Goal: Information Seeking & Learning: Learn about a topic

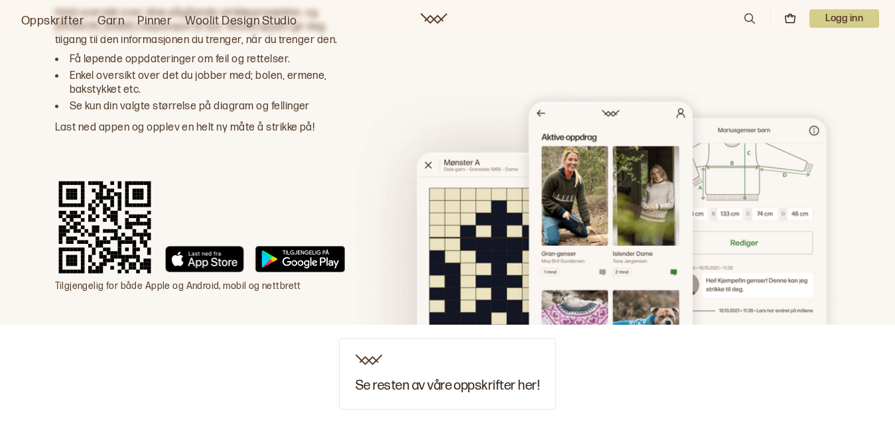
scroll to position [3768, 0]
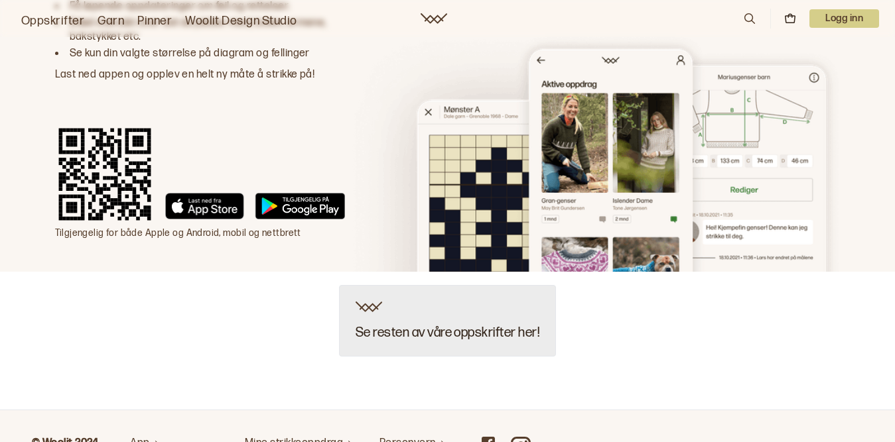
click at [444, 285] on div "Se resten av våre oppskrifter her!" at bounding box center [447, 321] width 217 height 72
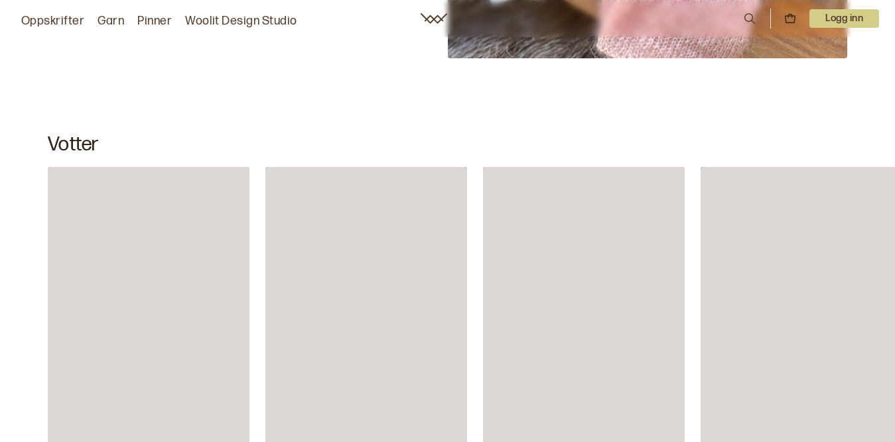
scroll to position [5033, 0]
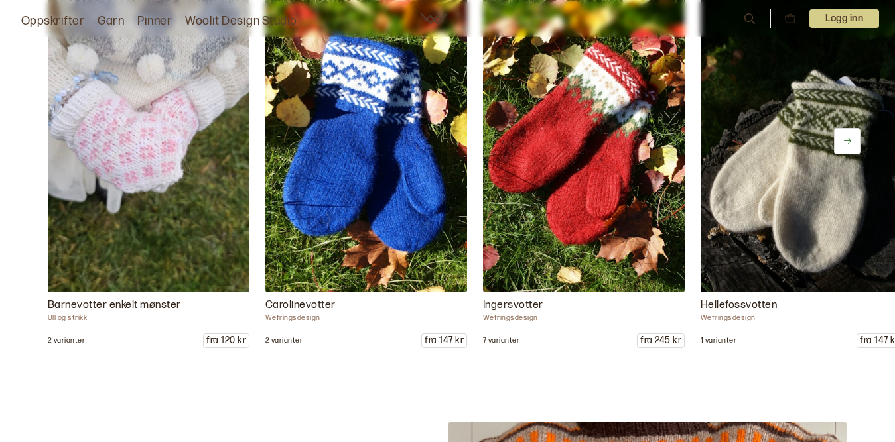
click at [847, 136] on icon at bounding box center [847, 141] width 10 height 10
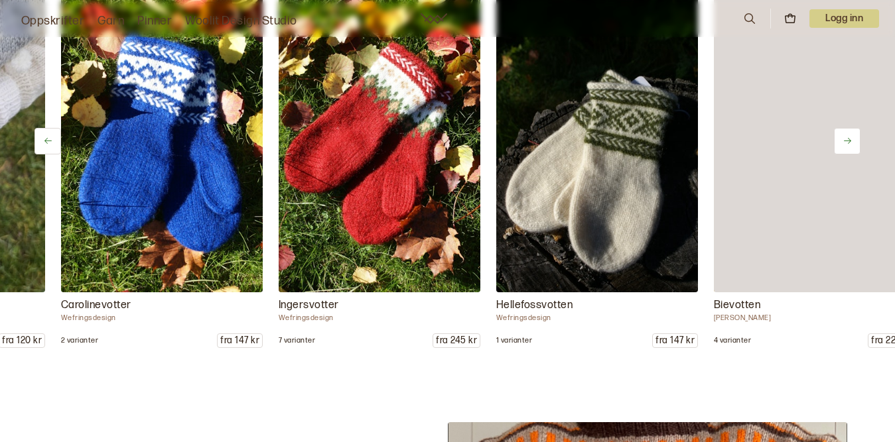
scroll to position [0, 218]
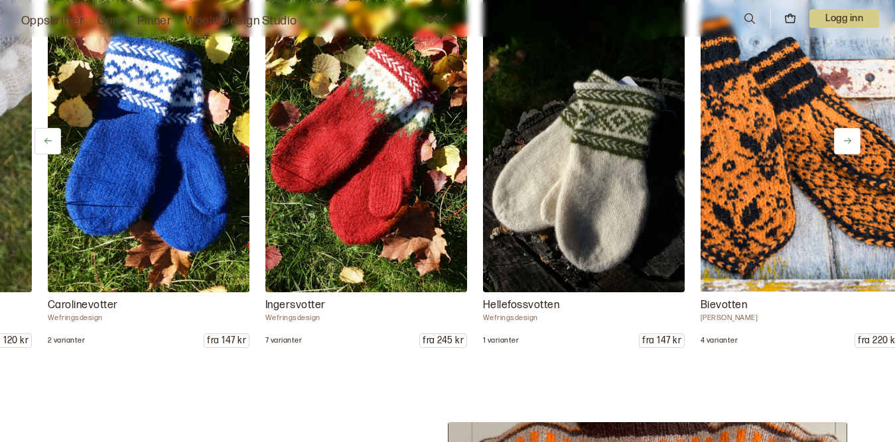
click at [849, 138] on icon at bounding box center [847, 141] width 10 height 10
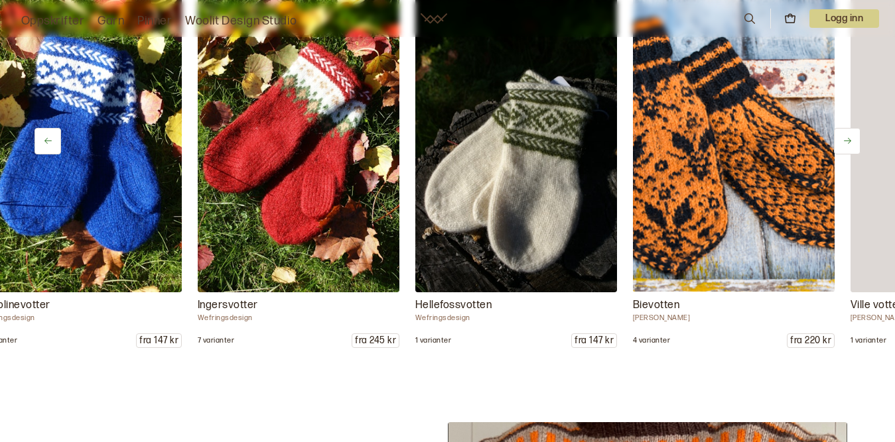
scroll to position [0, 435]
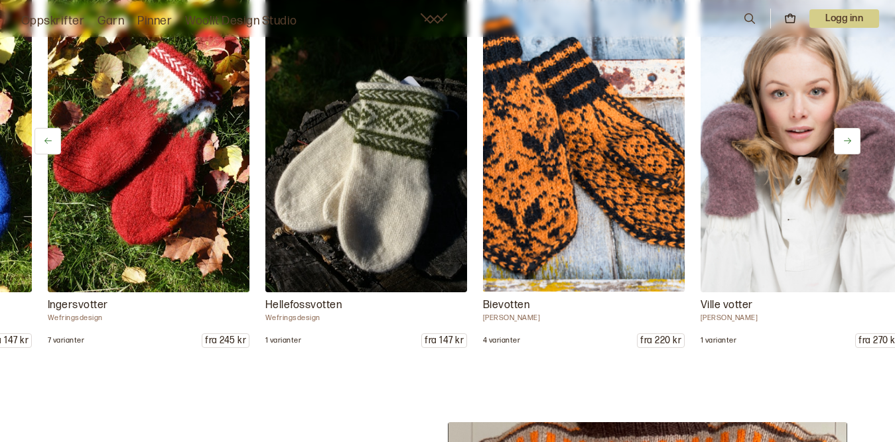
click at [849, 138] on icon at bounding box center [847, 141] width 10 height 10
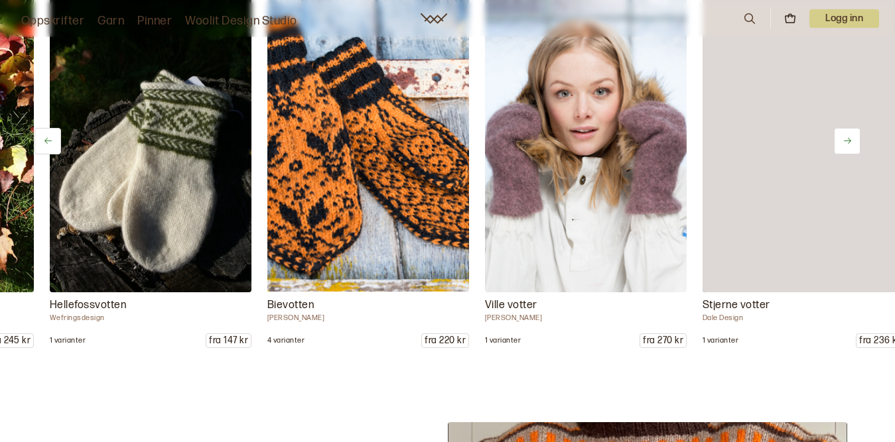
scroll to position [0, 653]
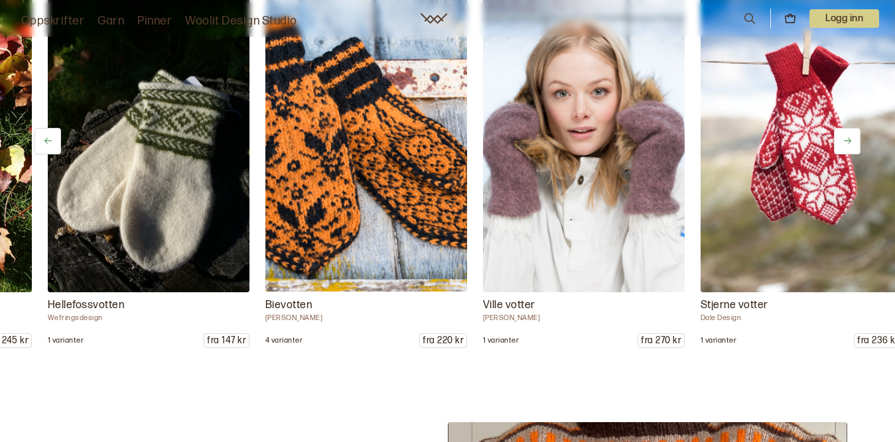
click at [849, 141] on icon at bounding box center [847, 141] width 10 height 10
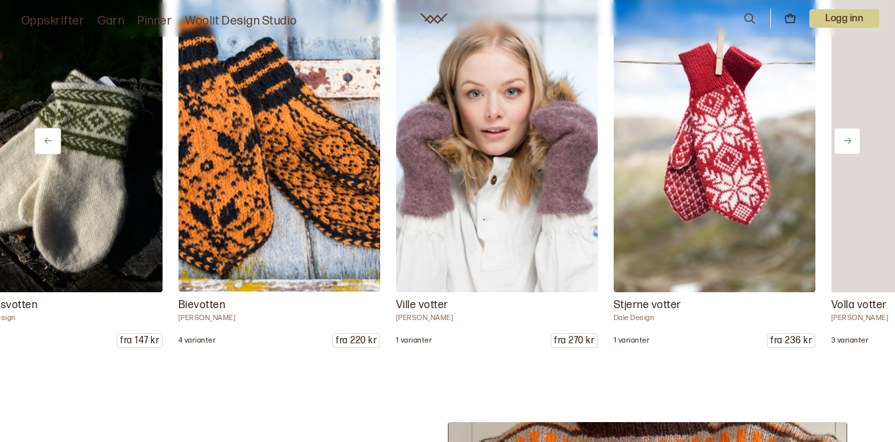
scroll to position [0, 870]
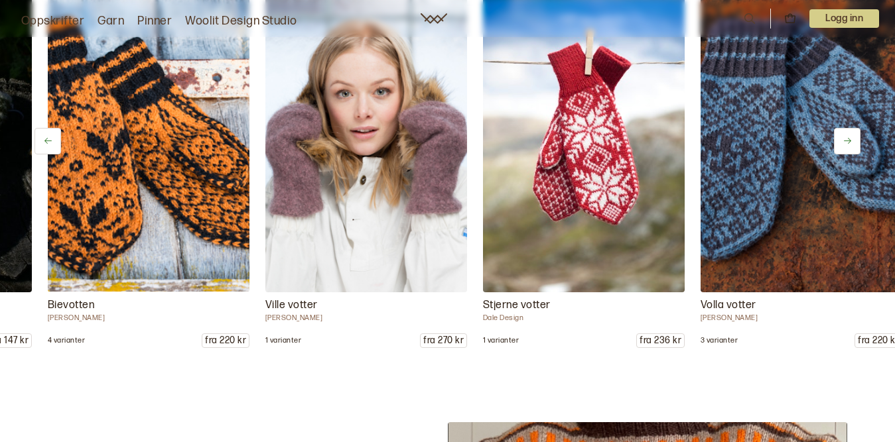
click at [849, 141] on icon at bounding box center [847, 141] width 7 height 6
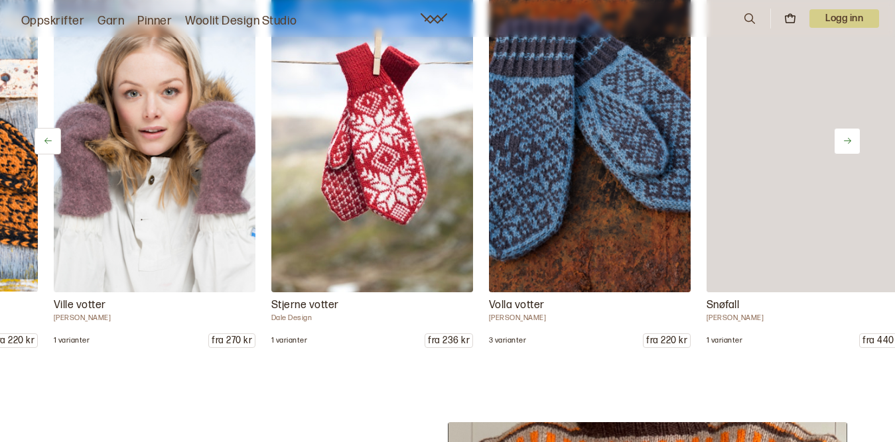
scroll to position [0, 1088]
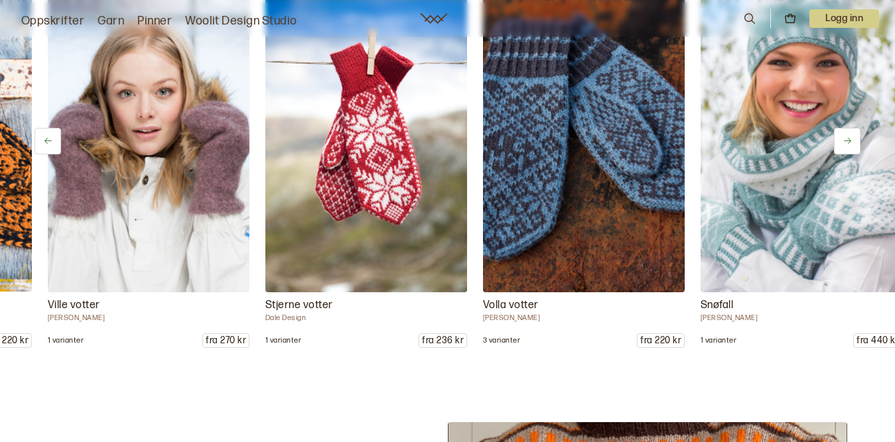
click at [849, 141] on icon at bounding box center [847, 141] width 7 height 6
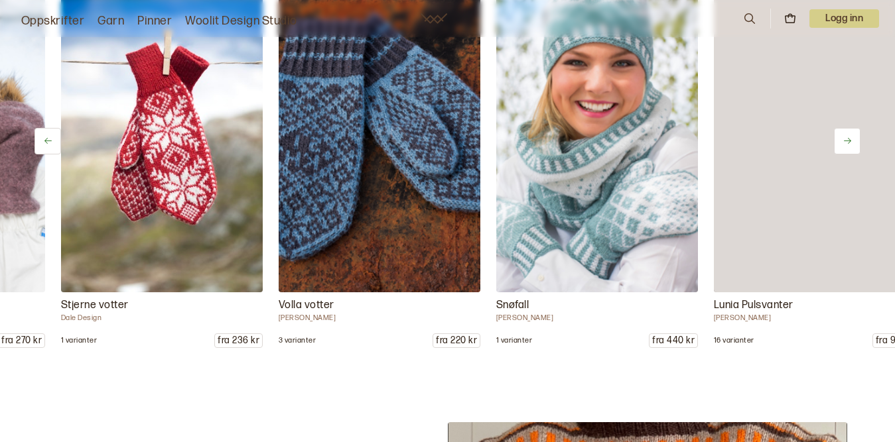
scroll to position [0, 1305]
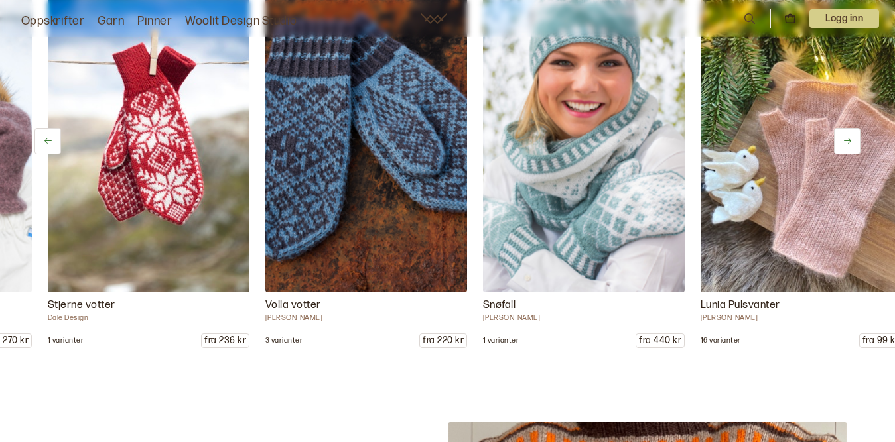
click at [849, 141] on icon at bounding box center [847, 141] width 7 height 6
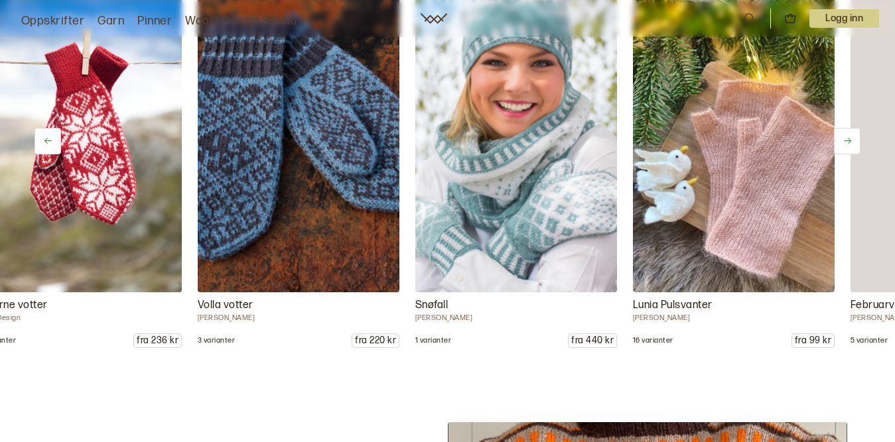
scroll to position [0, 1523]
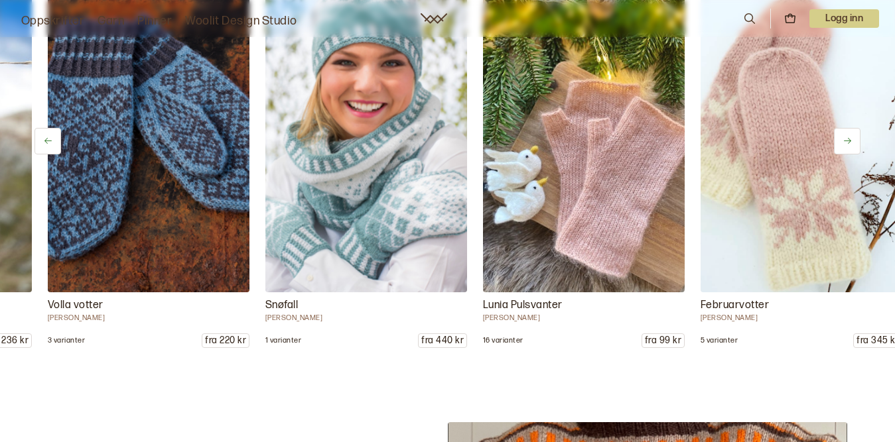
click at [850, 141] on icon at bounding box center [847, 141] width 7 height 6
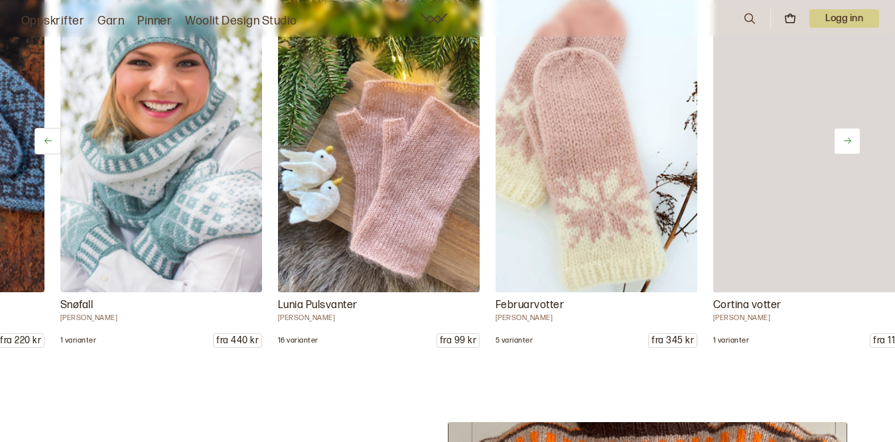
scroll to position [0, 1740]
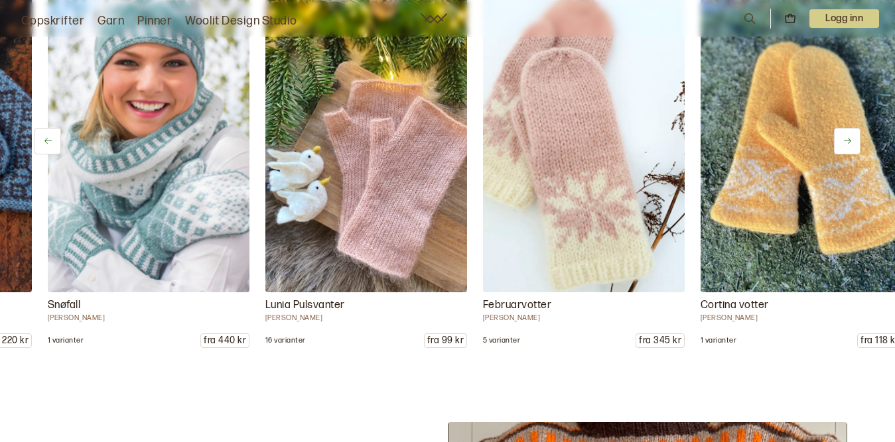
click at [850, 141] on icon at bounding box center [847, 141] width 7 height 6
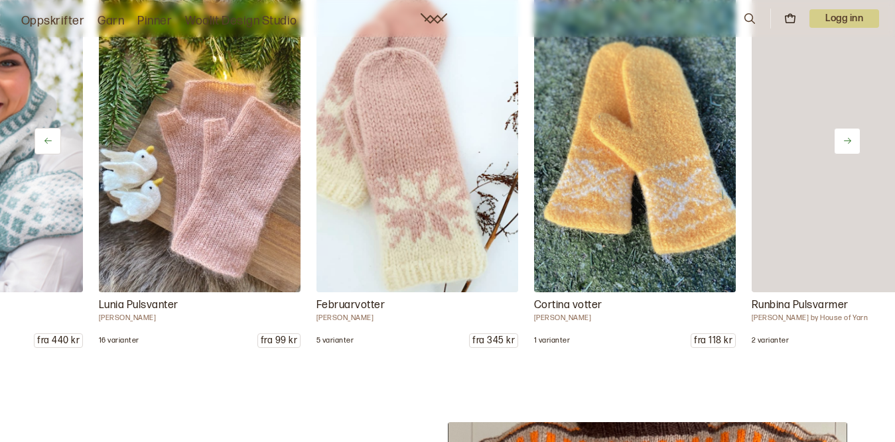
scroll to position [0, 1958]
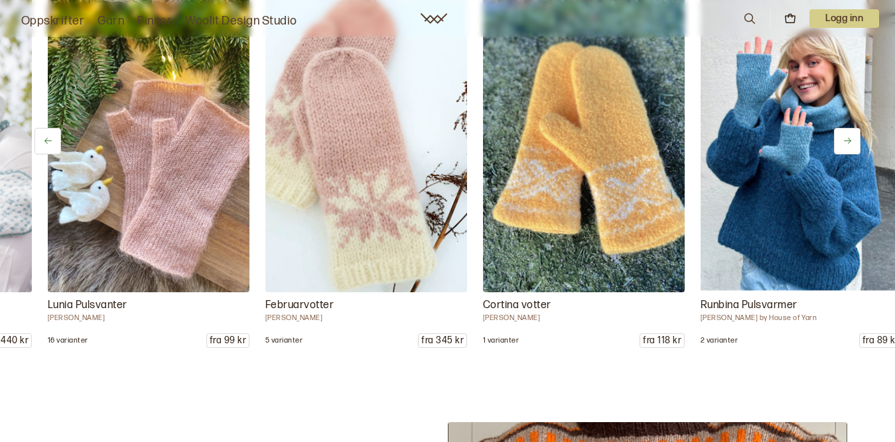
click at [851, 141] on icon at bounding box center [847, 141] width 10 height 10
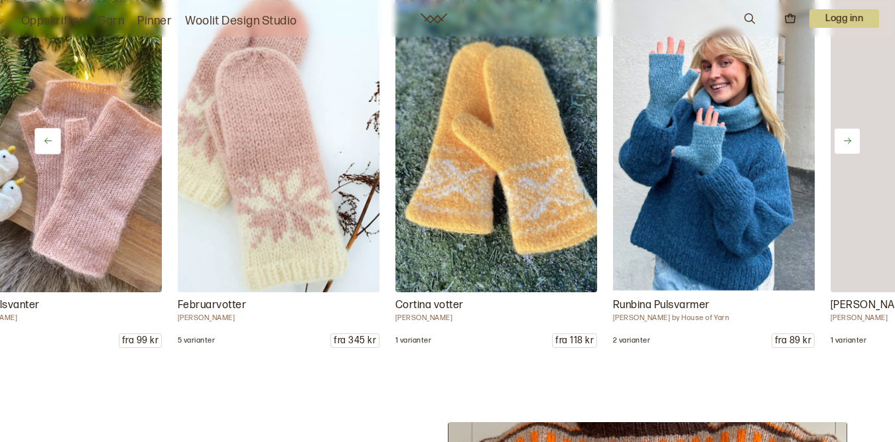
scroll to position [0, 2175]
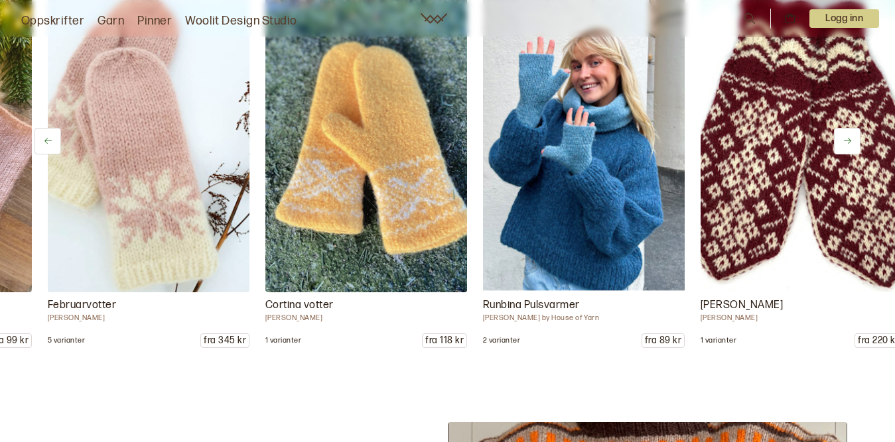
click at [853, 142] on button at bounding box center [847, 141] width 27 height 27
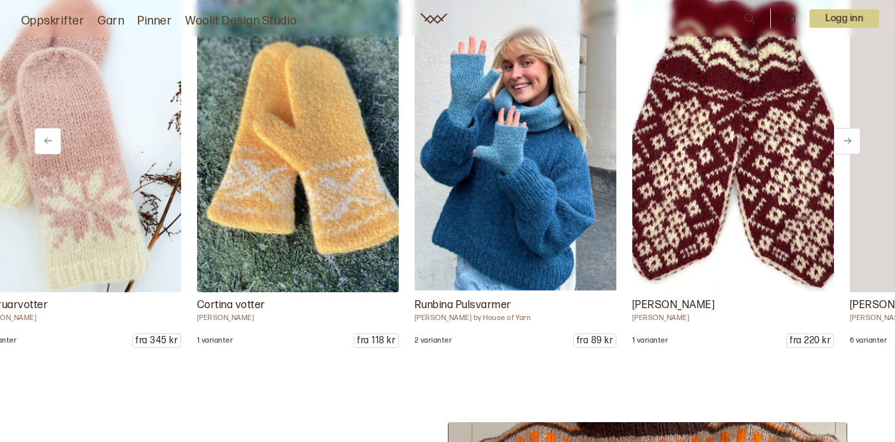
scroll to position [0, 2393]
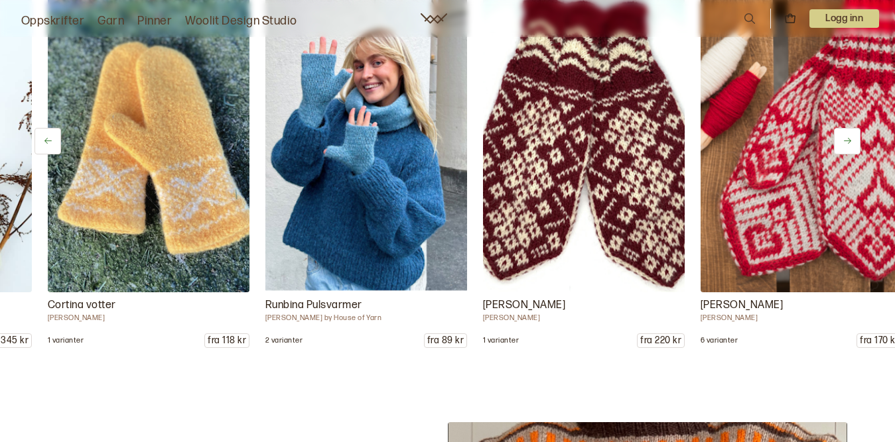
click at [853, 142] on button at bounding box center [847, 141] width 27 height 27
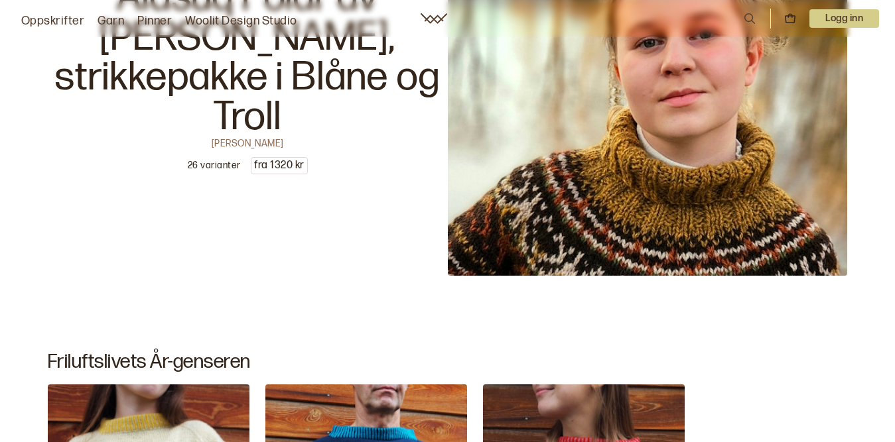
scroll to position [2578, 0]
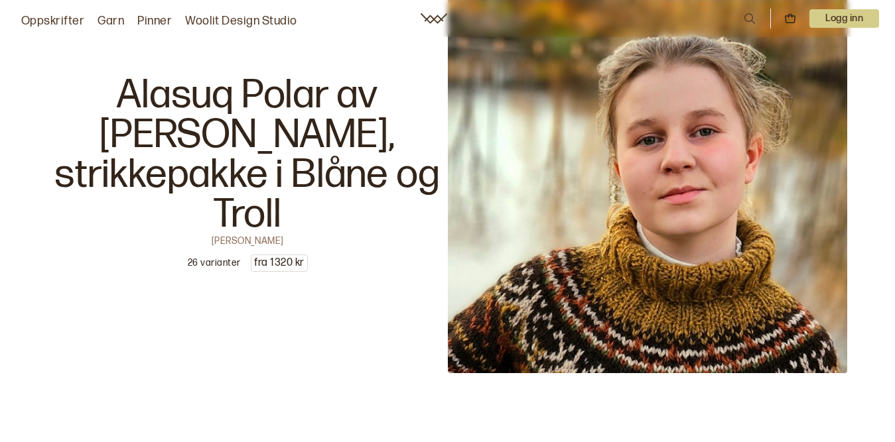
click at [342, 121] on p "Alasuq Polar av [PERSON_NAME], strikkepakke i Blåne og Troll" at bounding box center [248, 155] width 400 height 159
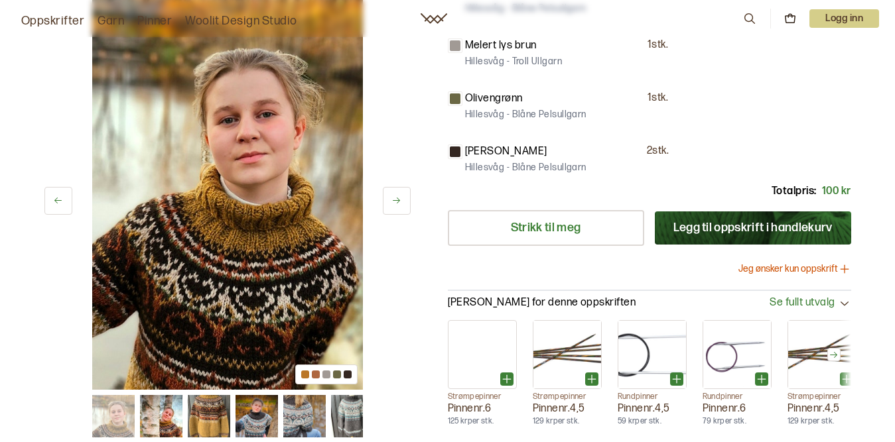
scroll to position [593, 0]
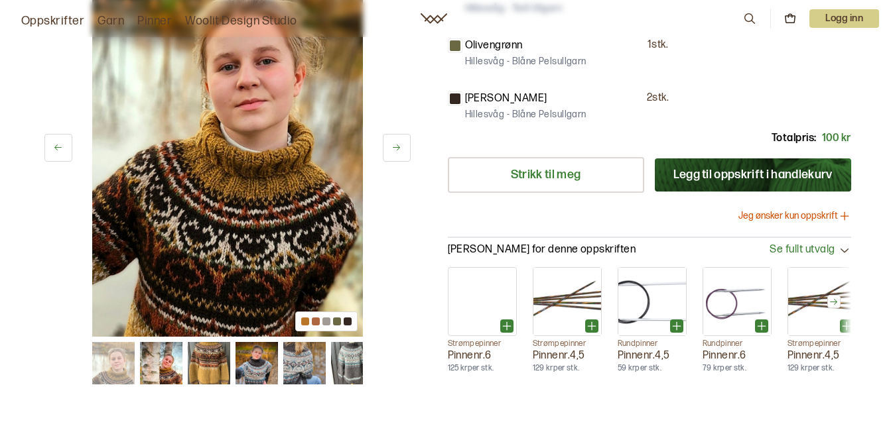
click at [398, 148] on icon at bounding box center [396, 148] width 7 height 6
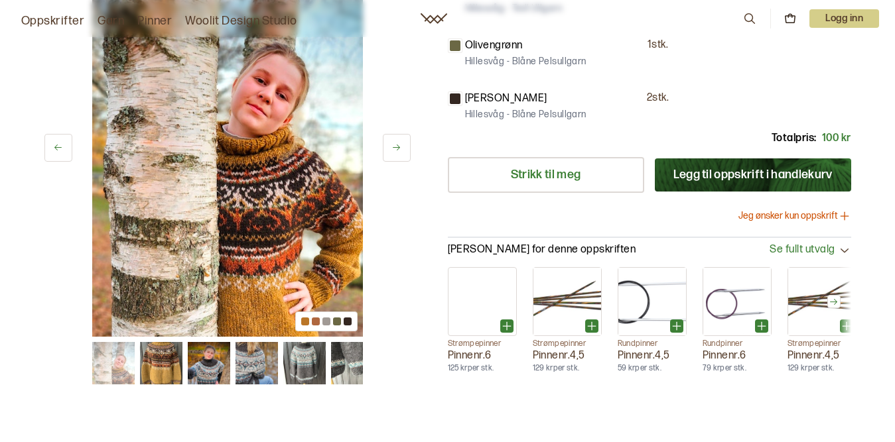
click at [398, 148] on icon at bounding box center [396, 148] width 7 height 6
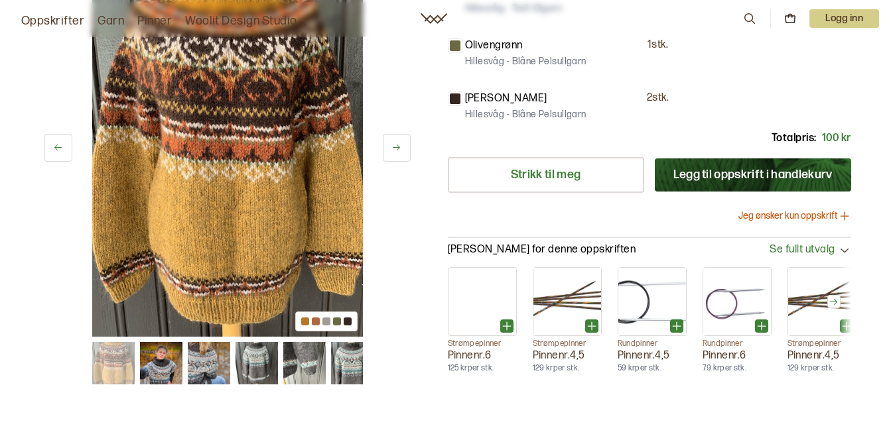
click at [398, 148] on icon at bounding box center [396, 148] width 7 height 6
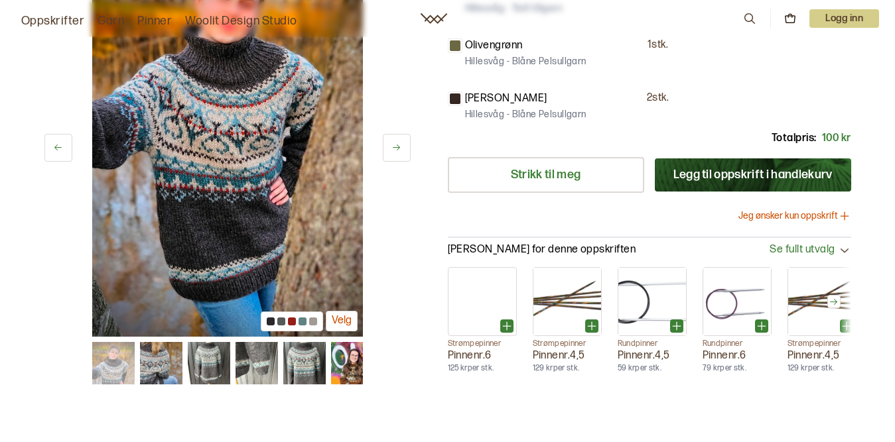
click at [397, 150] on icon at bounding box center [396, 148] width 10 height 10
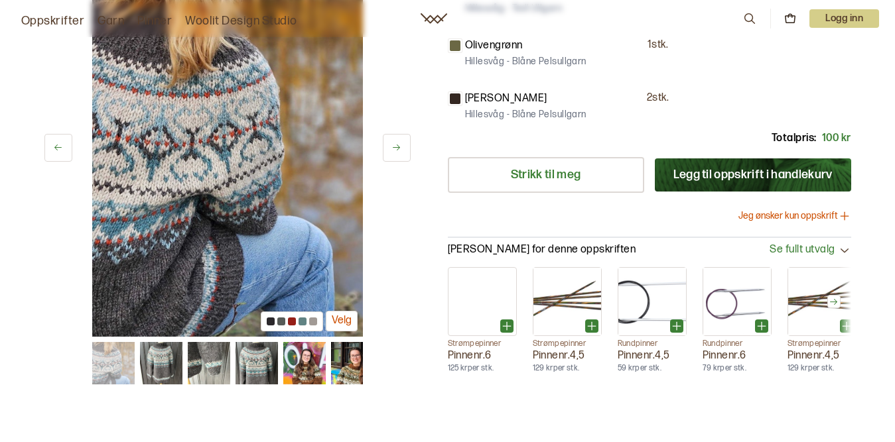
click at [391, 149] on icon at bounding box center [396, 148] width 10 height 10
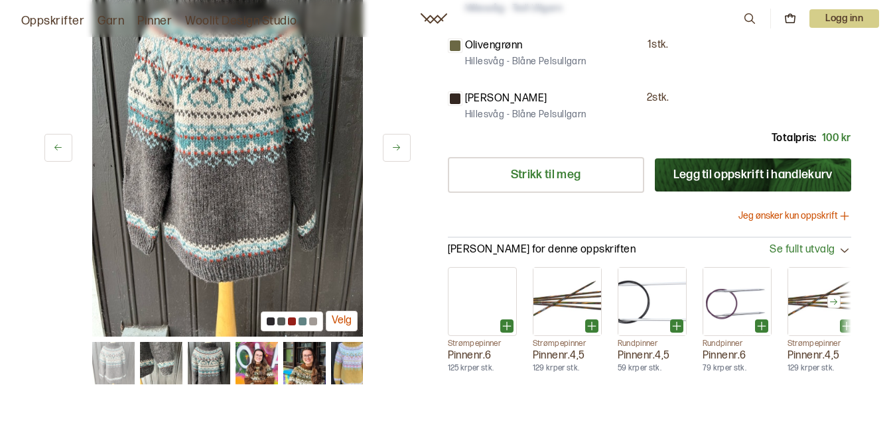
click at [389, 149] on button at bounding box center [397, 148] width 28 height 28
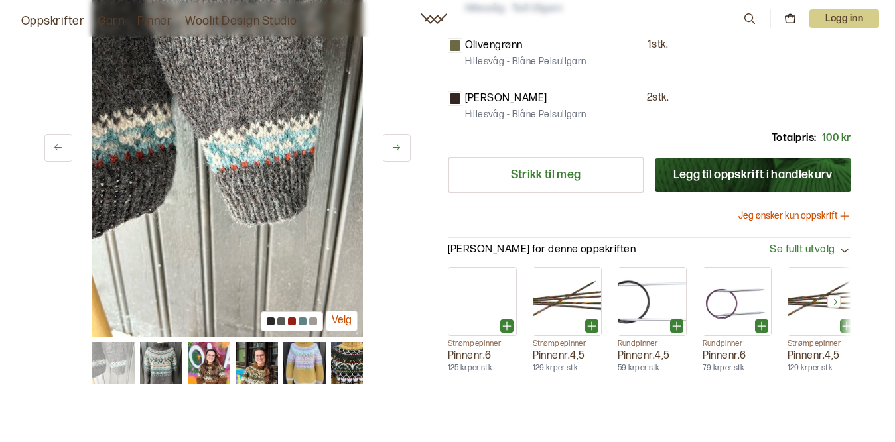
click at [401, 145] on icon at bounding box center [396, 148] width 10 height 10
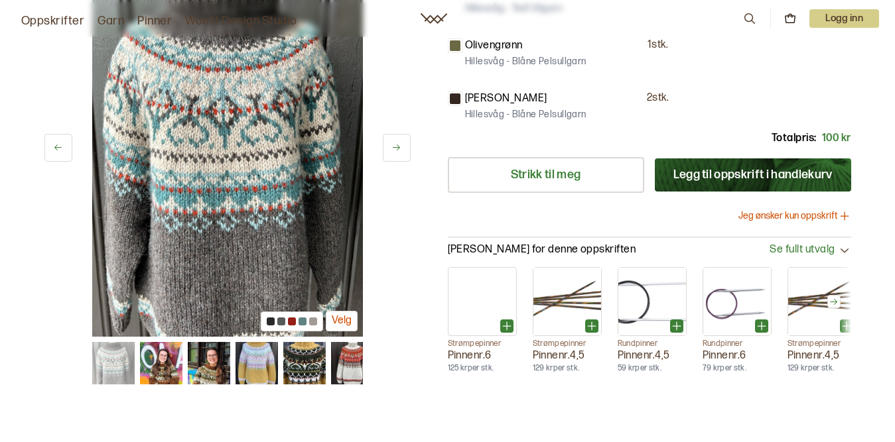
click at [400, 143] on icon at bounding box center [396, 148] width 10 height 10
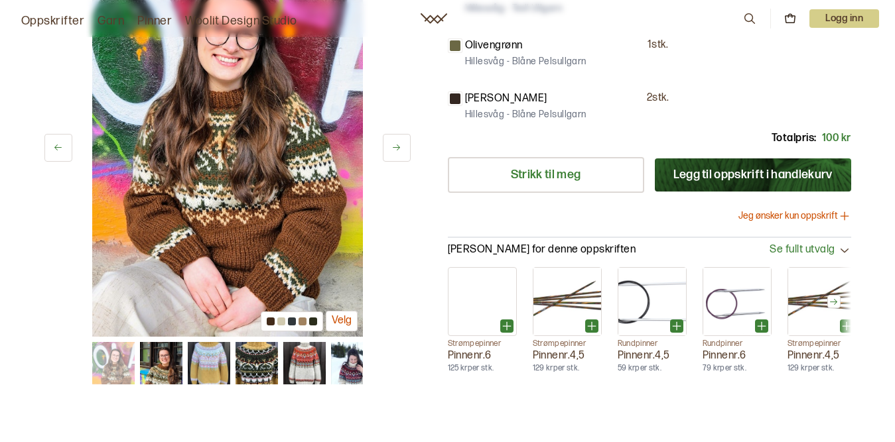
click at [397, 140] on button at bounding box center [397, 148] width 28 height 28
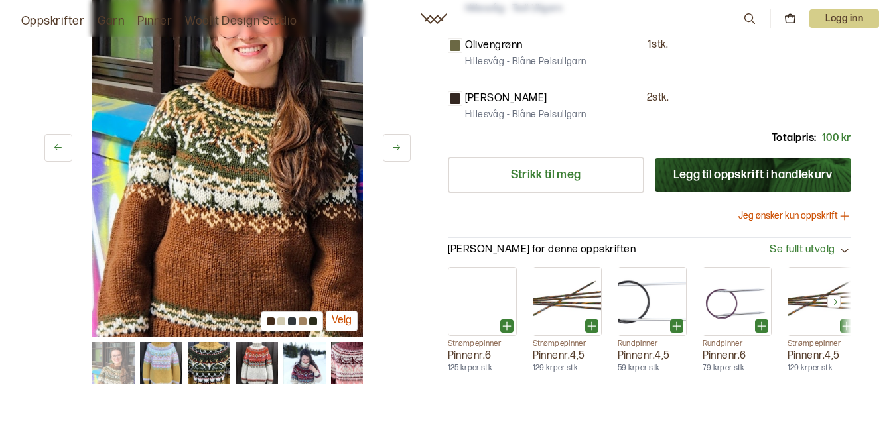
click at [397, 140] on button at bounding box center [397, 148] width 28 height 28
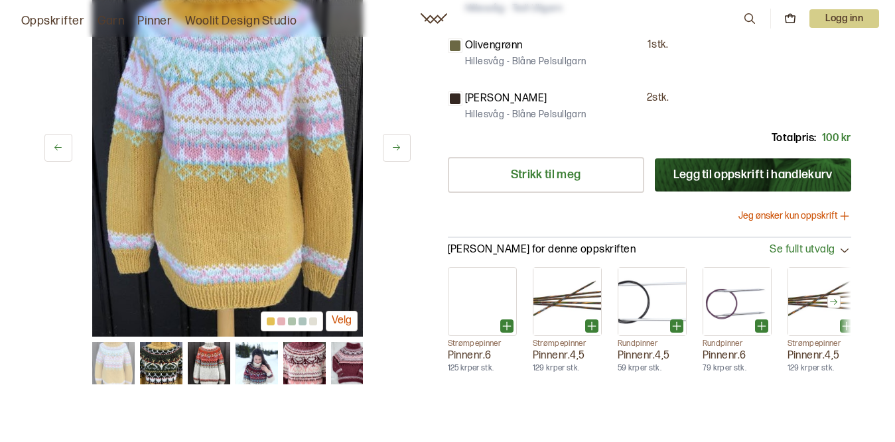
click at [397, 140] on button at bounding box center [397, 148] width 28 height 28
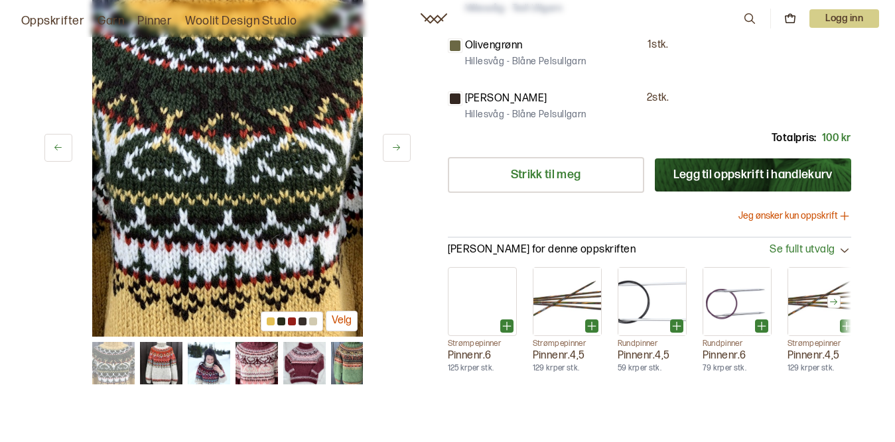
click at [397, 140] on button at bounding box center [397, 148] width 28 height 28
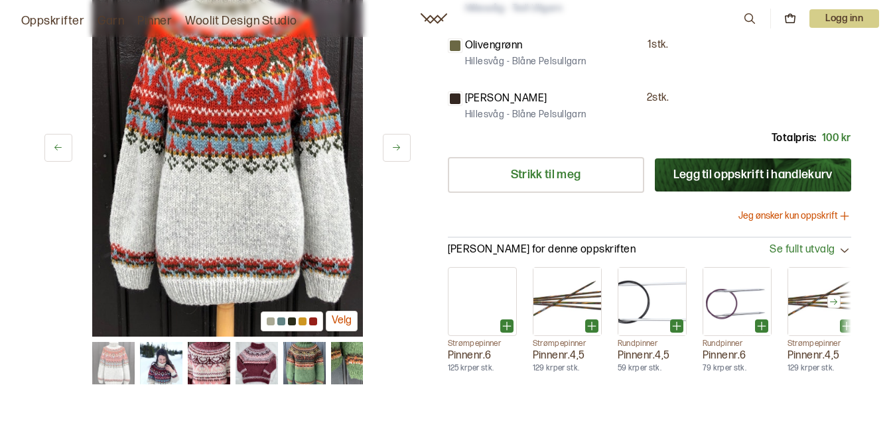
click at [399, 147] on icon at bounding box center [396, 148] width 10 height 10
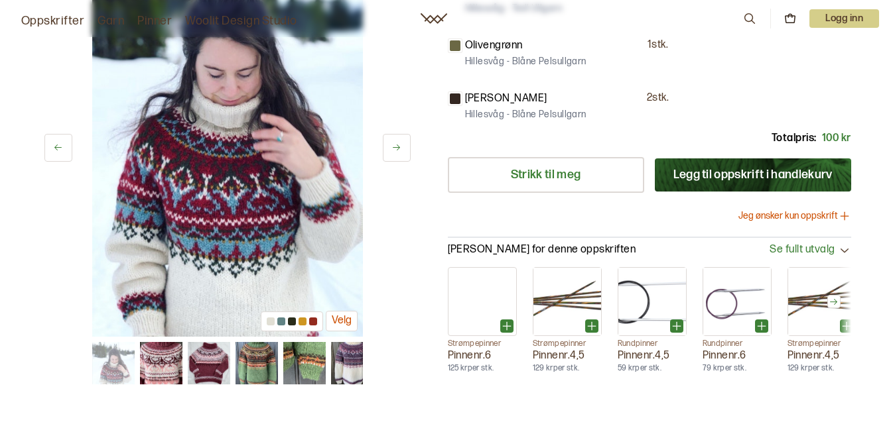
click at [399, 149] on icon at bounding box center [396, 148] width 7 height 6
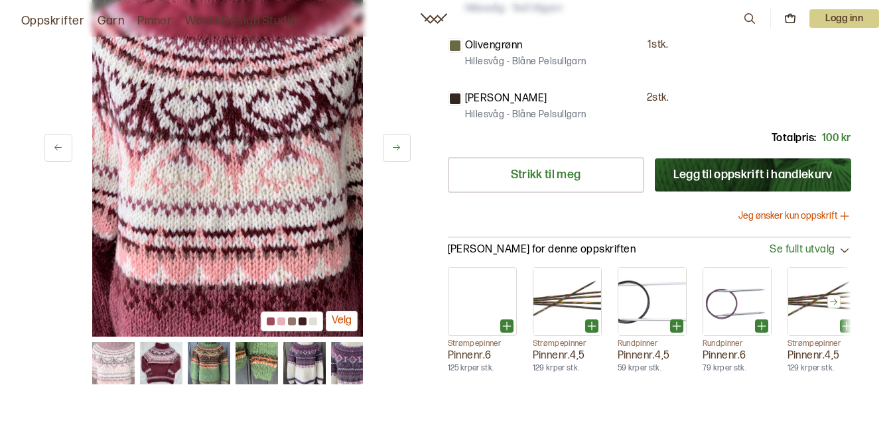
click at [399, 148] on icon at bounding box center [396, 148] width 7 height 6
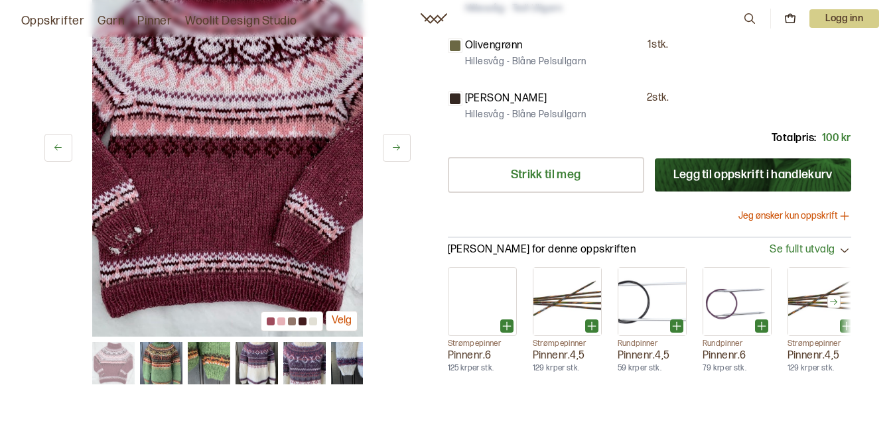
click at [399, 148] on icon at bounding box center [396, 148] width 7 height 6
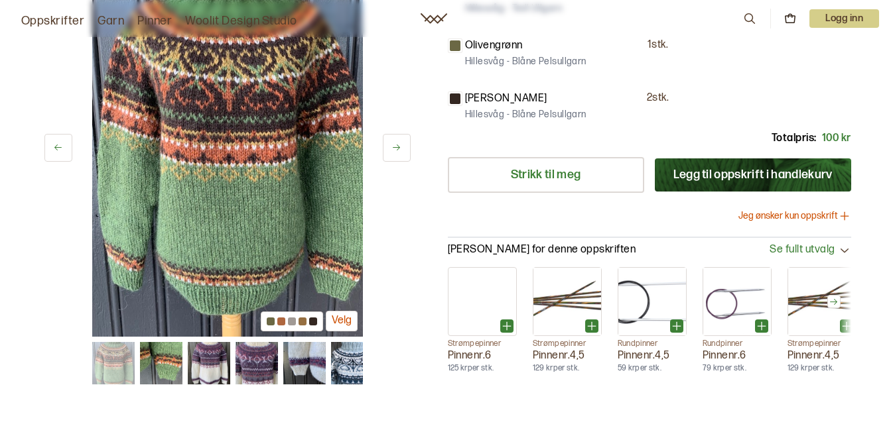
click at [399, 149] on icon at bounding box center [396, 148] width 7 height 6
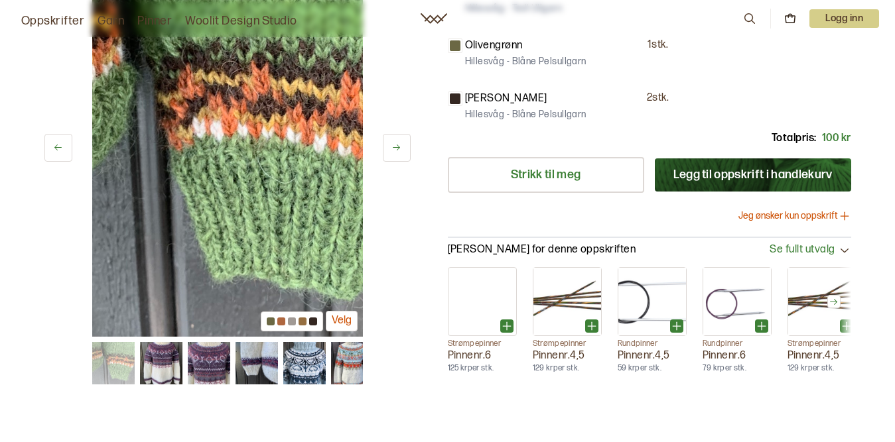
click at [399, 149] on icon at bounding box center [396, 148] width 7 height 6
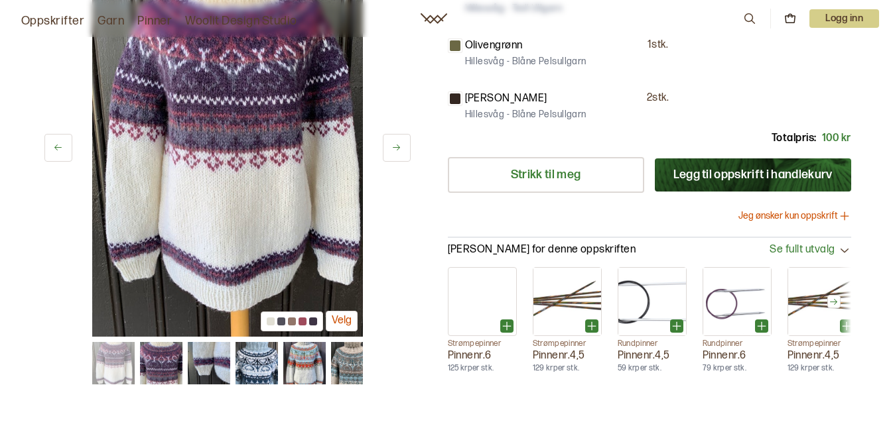
click at [397, 147] on icon at bounding box center [396, 148] width 10 height 10
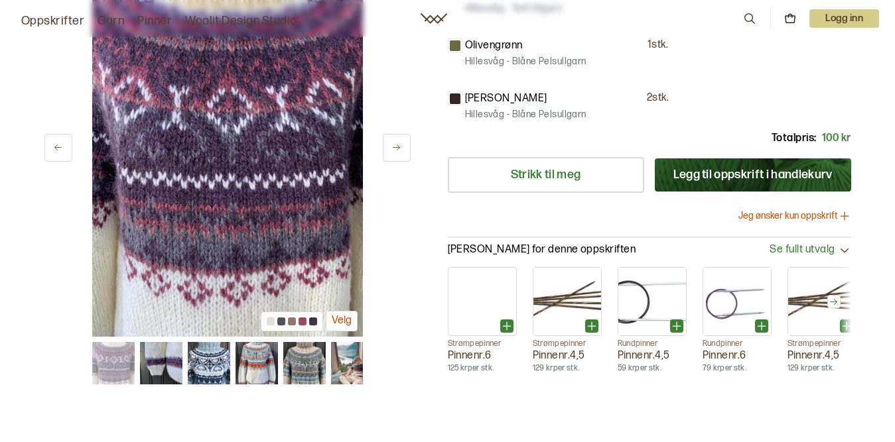
click at [397, 147] on icon at bounding box center [396, 148] width 10 height 10
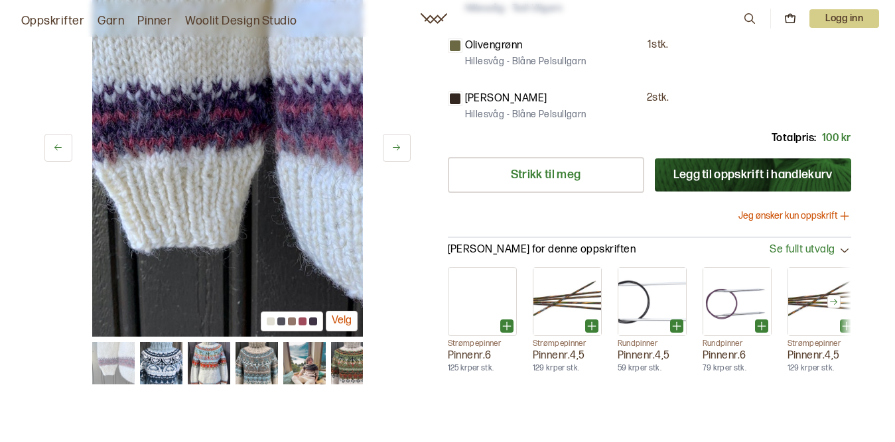
click at [397, 147] on icon at bounding box center [396, 148] width 10 height 10
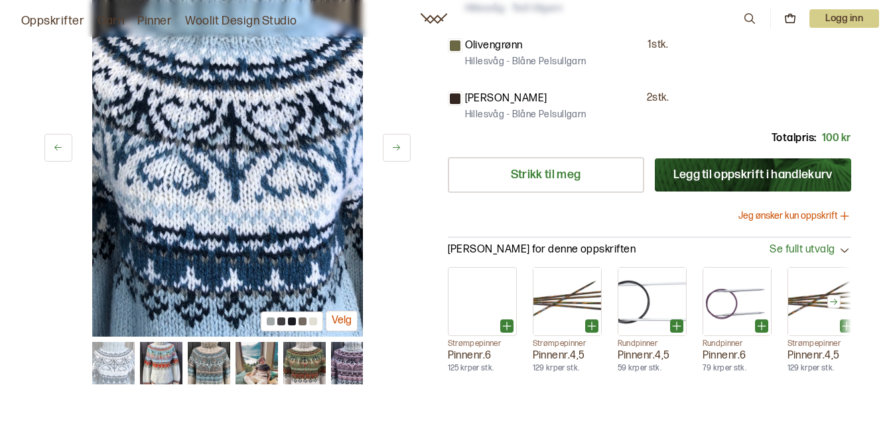
click at [397, 148] on icon at bounding box center [396, 148] width 7 height 6
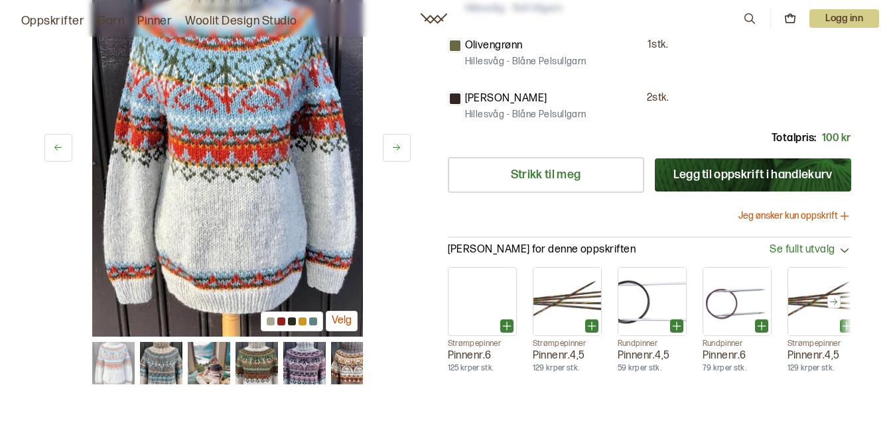
click at [397, 146] on icon at bounding box center [396, 148] width 7 height 6
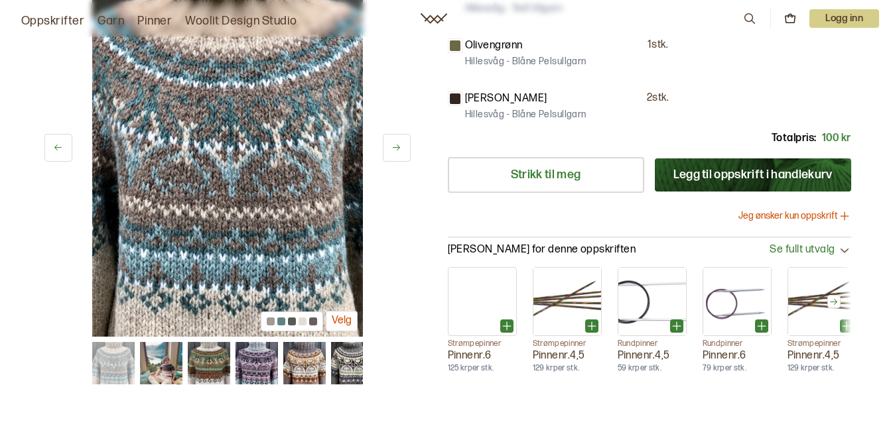
click at [397, 143] on icon at bounding box center [396, 148] width 10 height 10
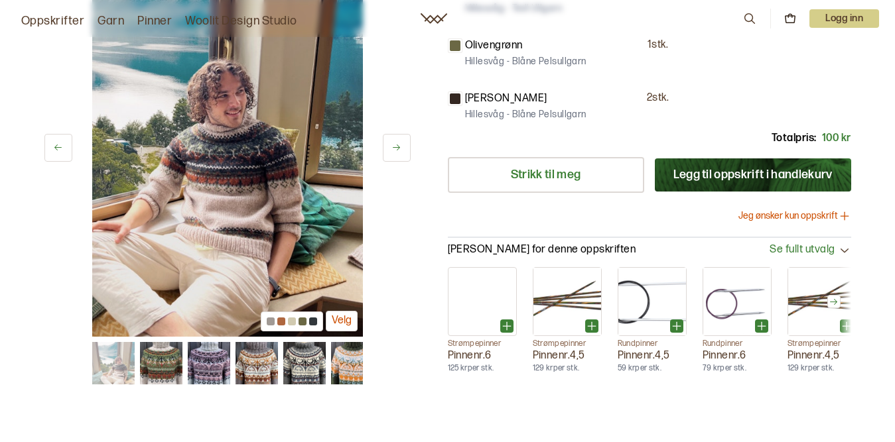
click at [397, 143] on icon at bounding box center [396, 148] width 10 height 10
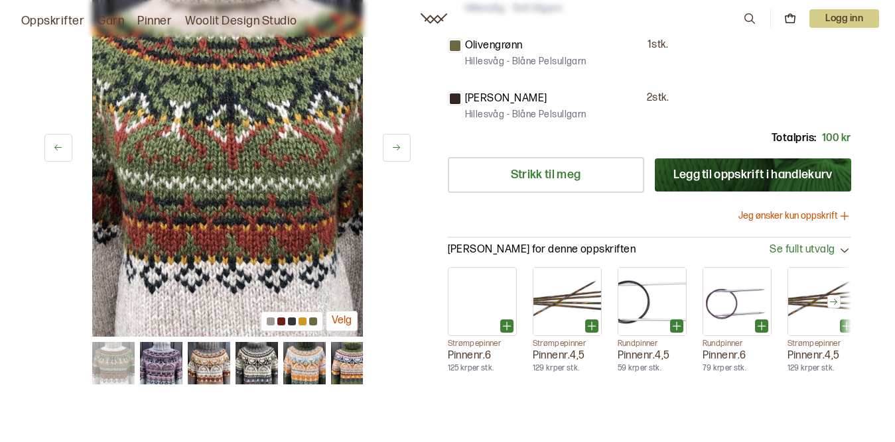
click at [397, 143] on icon at bounding box center [396, 148] width 10 height 10
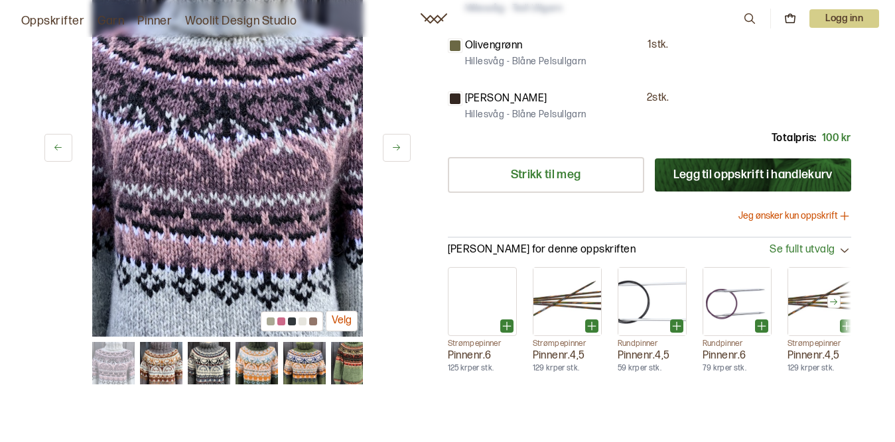
click at [397, 142] on button at bounding box center [397, 148] width 28 height 28
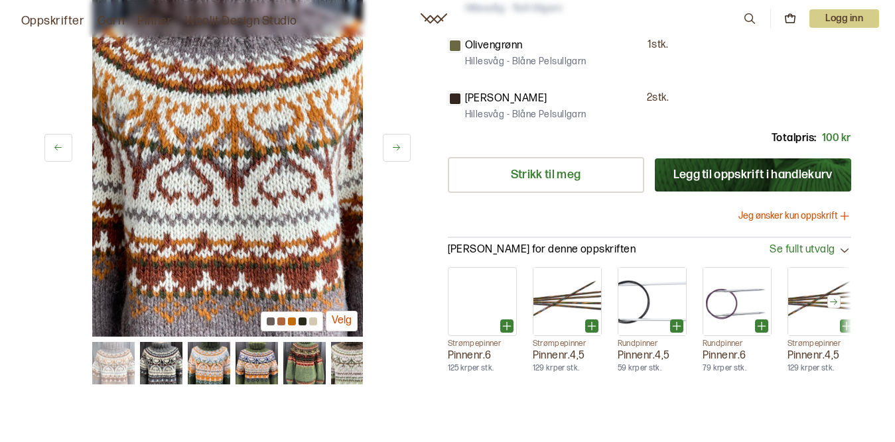
click at [399, 143] on icon at bounding box center [396, 148] width 10 height 10
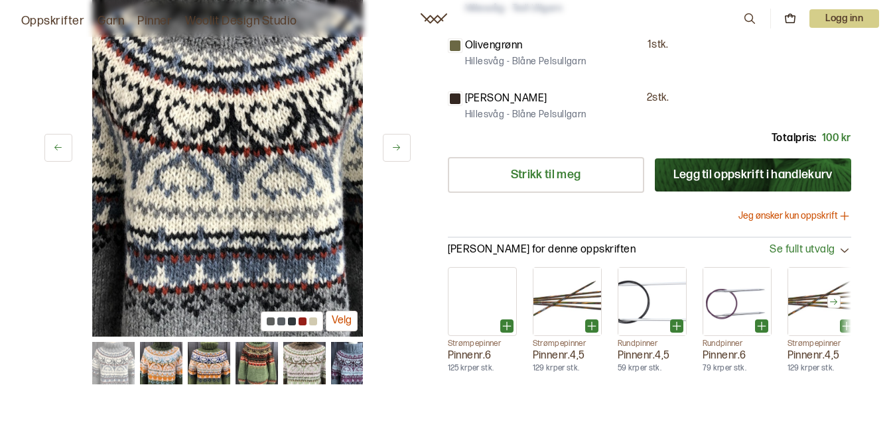
click at [404, 145] on button at bounding box center [397, 148] width 28 height 28
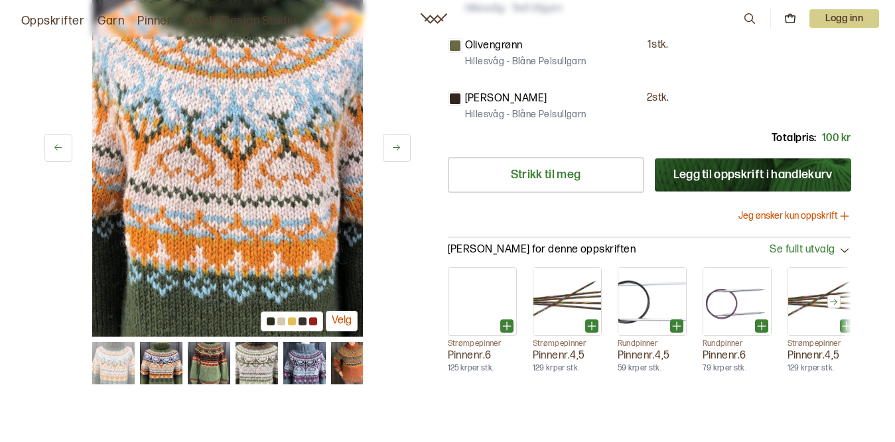
click at [405, 145] on button at bounding box center [397, 148] width 28 height 28
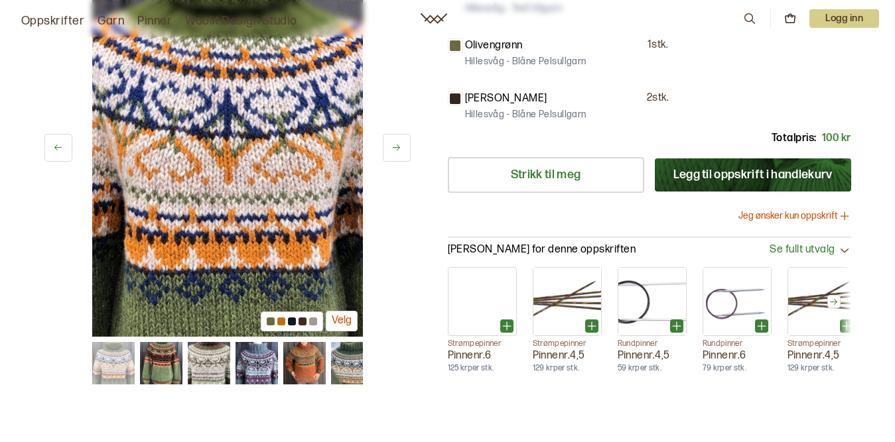
click at [398, 145] on icon at bounding box center [396, 148] width 10 height 10
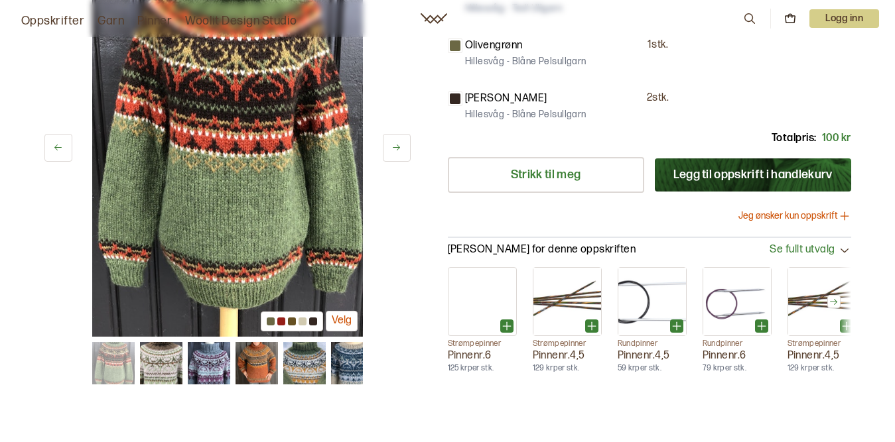
click at [398, 145] on icon at bounding box center [396, 148] width 10 height 10
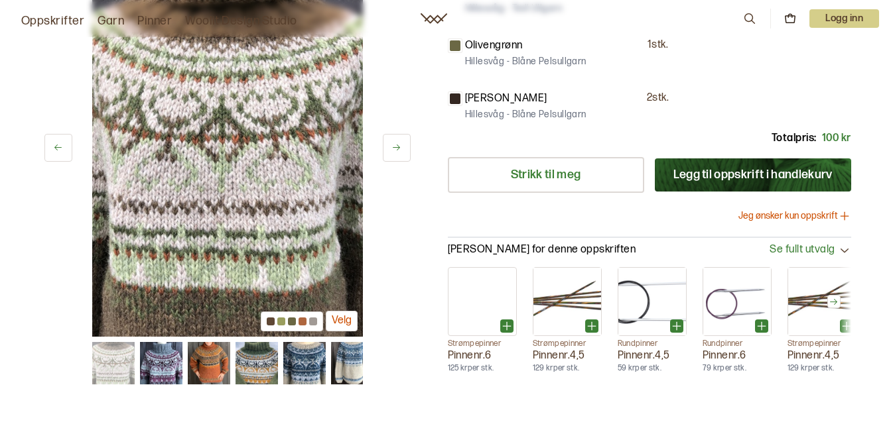
click at [398, 145] on icon at bounding box center [396, 148] width 10 height 10
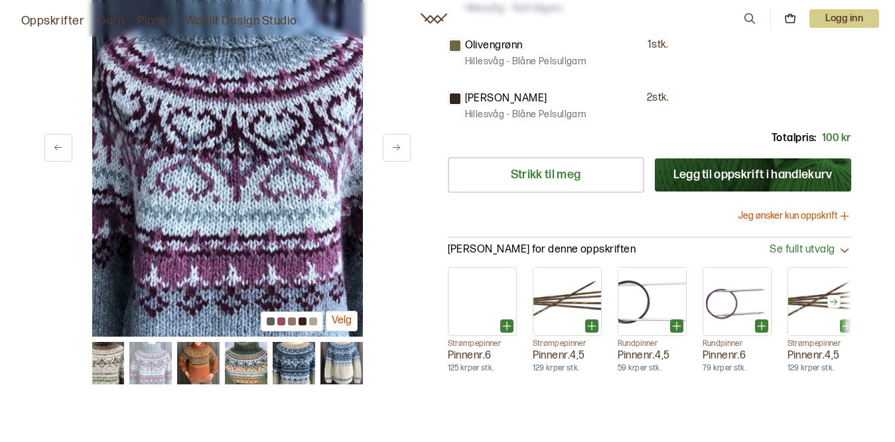
click at [398, 147] on icon at bounding box center [396, 148] width 7 height 6
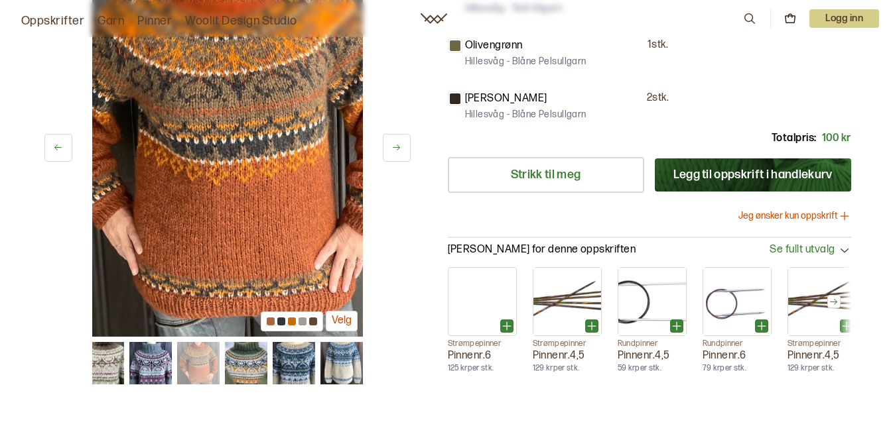
click at [398, 147] on icon at bounding box center [396, 148] width 7 height 6
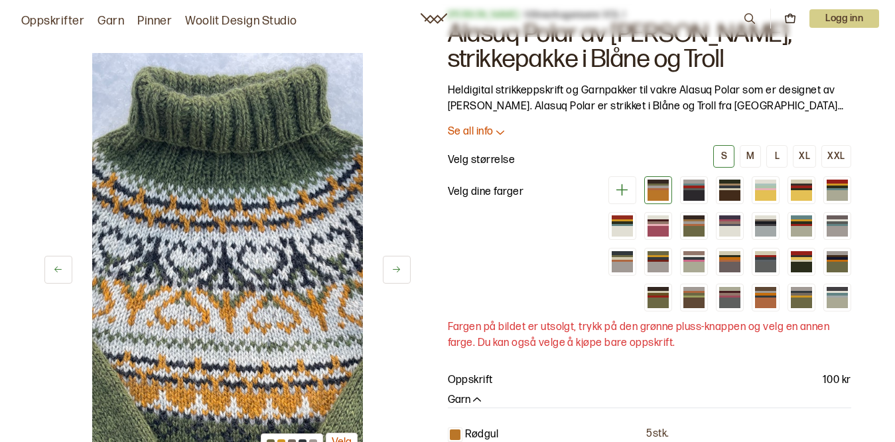
scroll to position [0, 0]
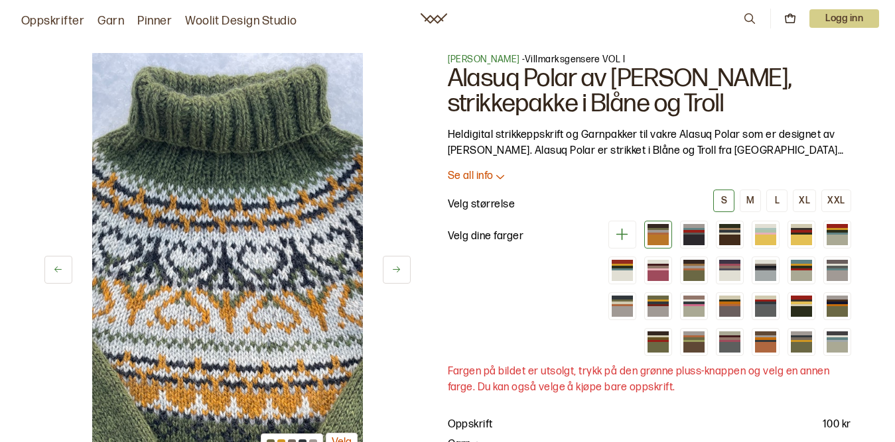
click at [392, 269] on icon at bounding box center [396, 270] width 10 height 10
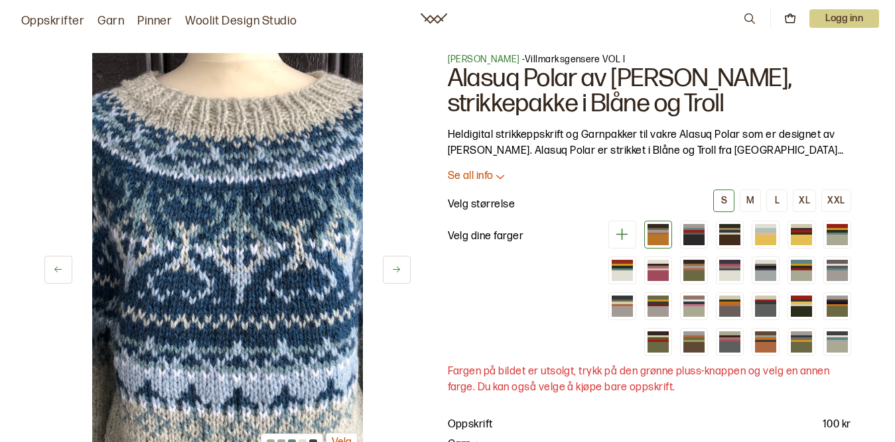
click at [399, 271] on icon at bounding box center [396, 270] width 7 height 6
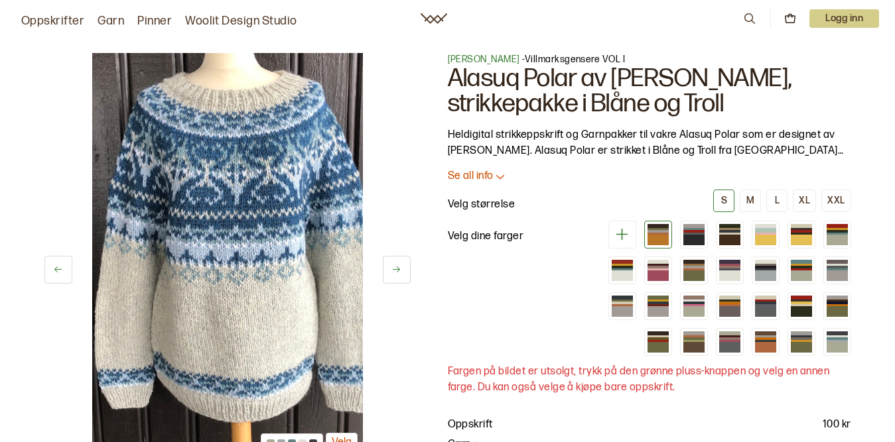
click at [399, 271] on icon at bounding box center [396, 270] width 7 height 6
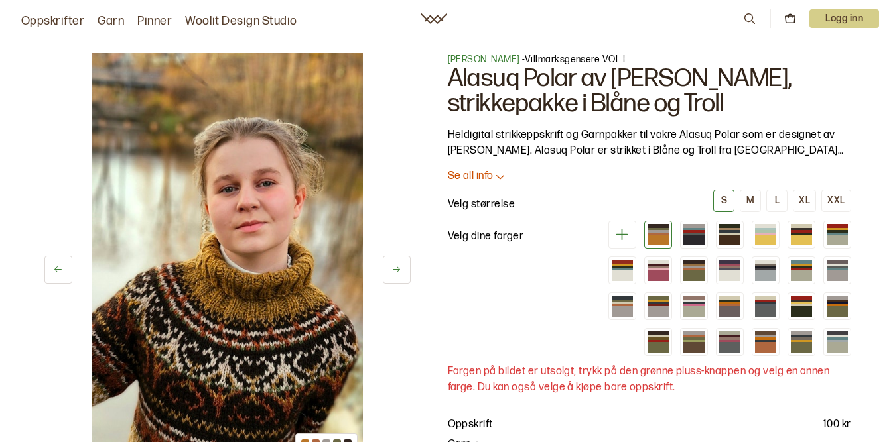
click at [399, 271] on icon at bounding box center [396, 270] width 7 height 6
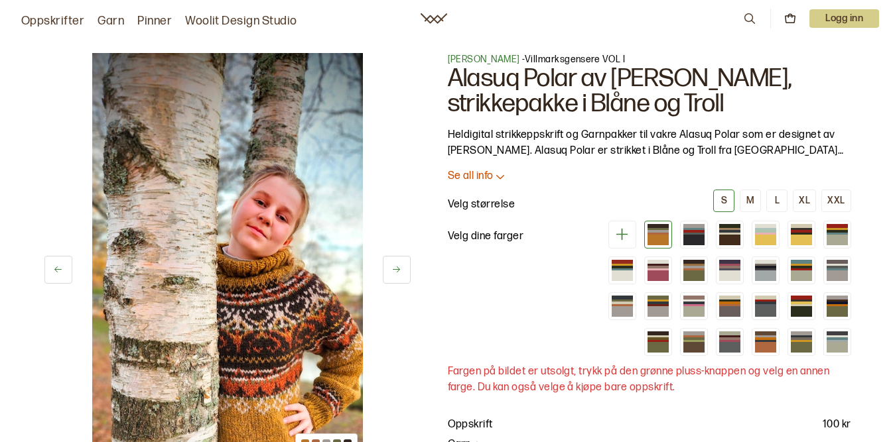
click at [399, 271] on icon at bounding box center [396, 270] width 7 height 6
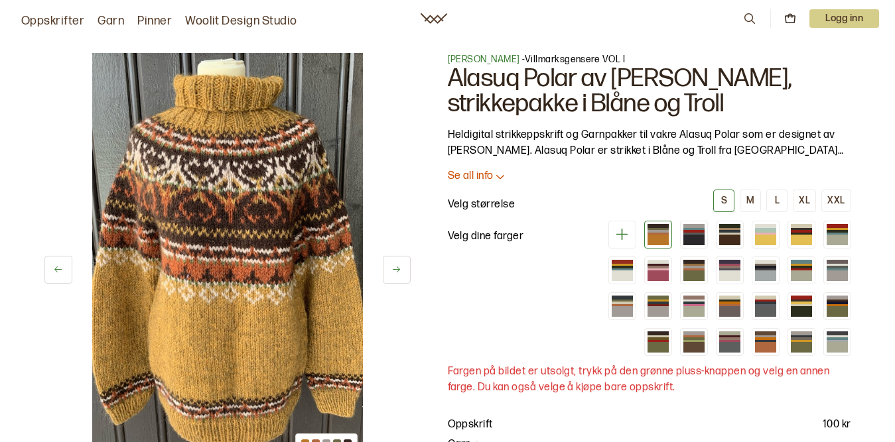
click at [399, 271] on icon at bounding box center [396, 270] width 7 height 6
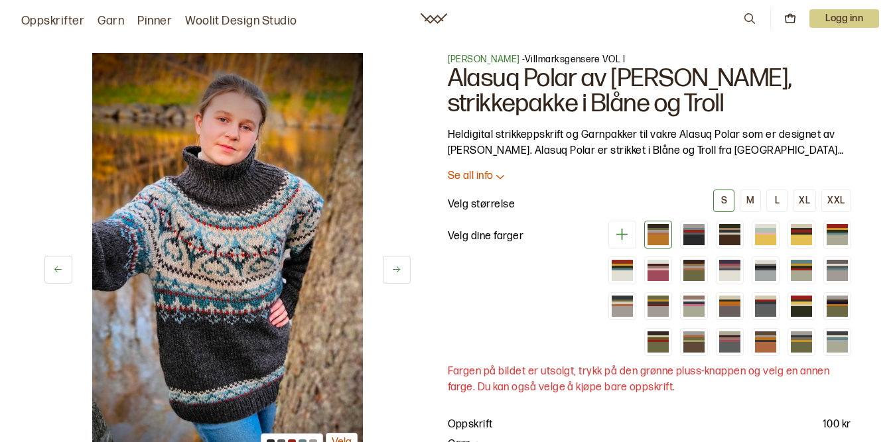
click at [398, 271] on icon at bounding box center [396, 270] width 7 height 6
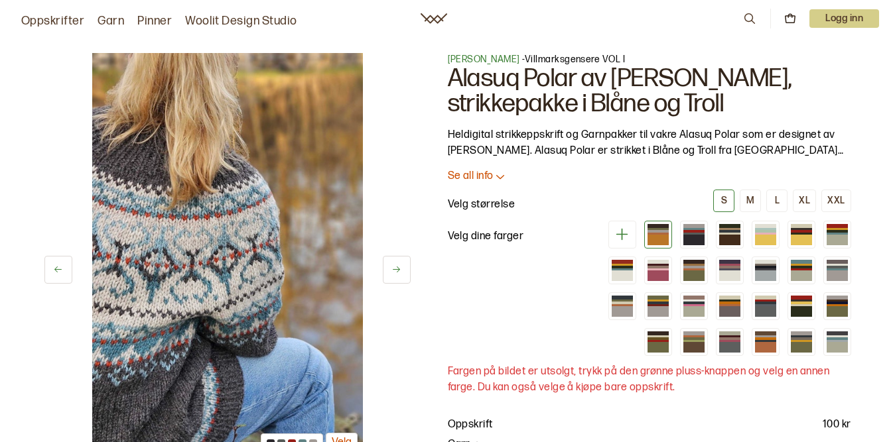
click at [397, 273] on icon at bounding box center [396, 270] width 7 height 6
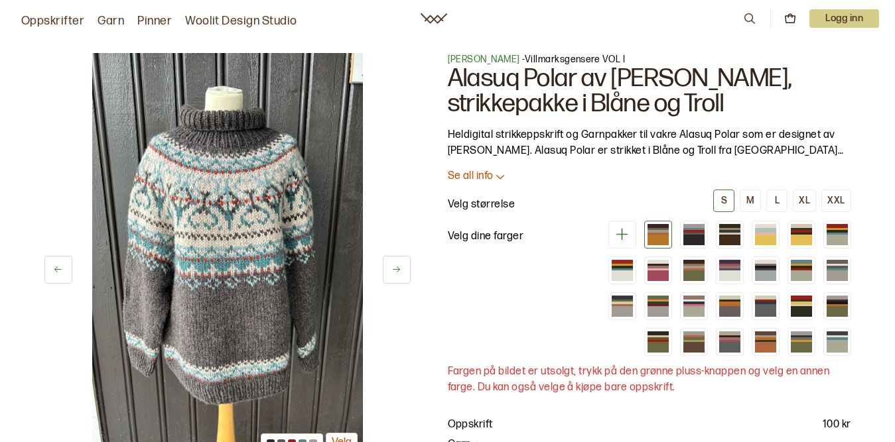
click at [397, 273] on icon at bounding box center [396, 270] width 7 height 6
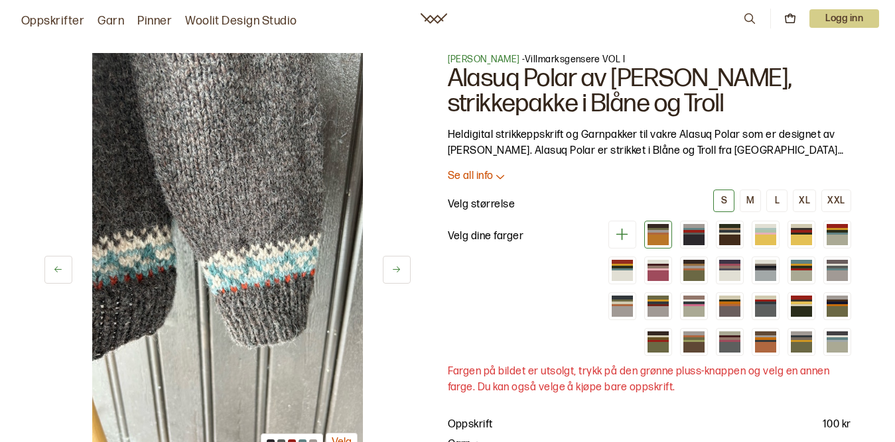
click at [397, 273] on icon at bounding box center [396, 270] width 7 height 6
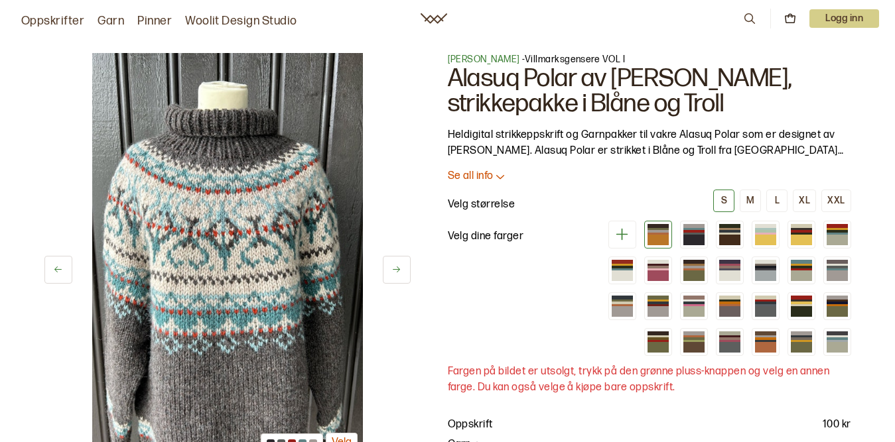
click at [397, 273] on icon at bounding box center [396, 270] width 7 height 6
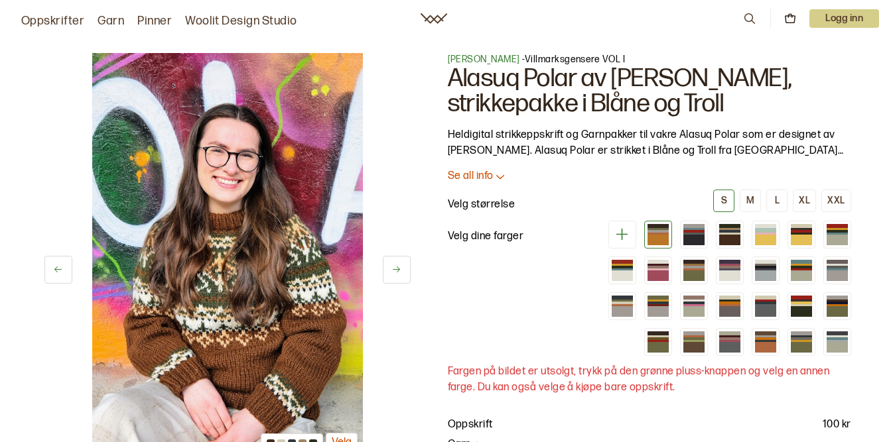
click at [55, 268] on icon at bounding box center [58, 270] width 10 height 10
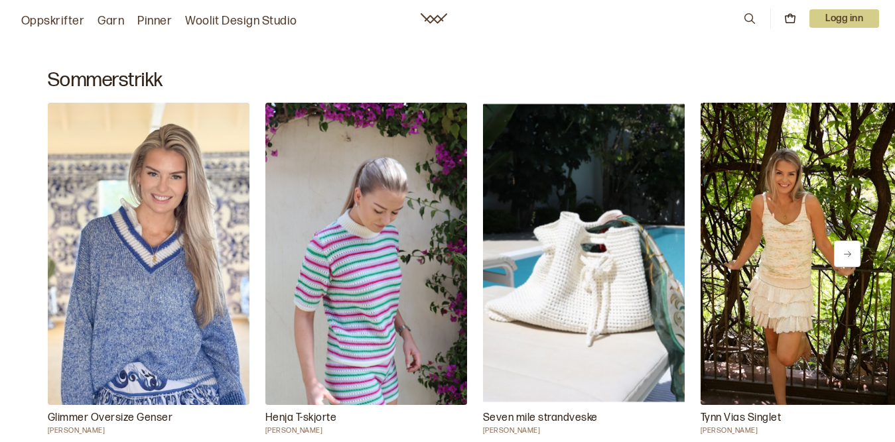
scroll to position [699, 0]
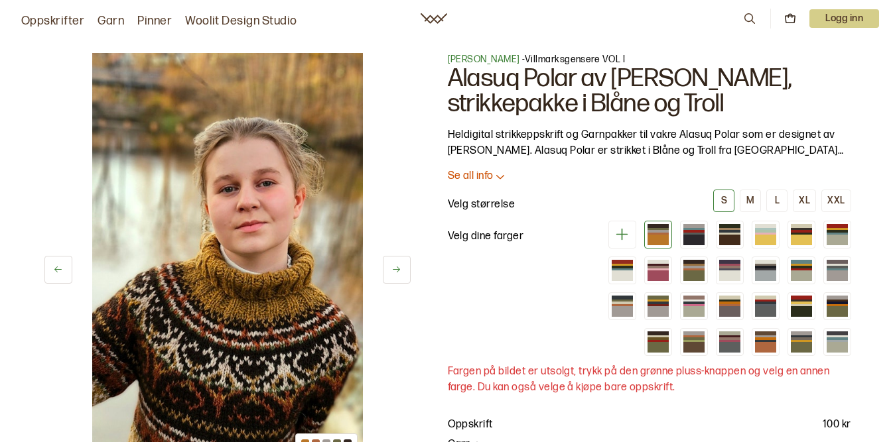
click at [399, 268] on icon at bounding box center [396, 270] width 10 height 10
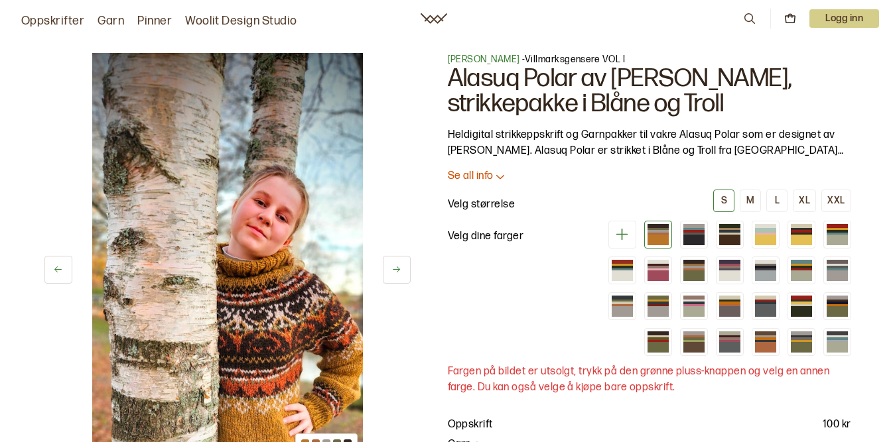
click at [399, 268] on icon at bounding box center [396, 270] width 10 height 10
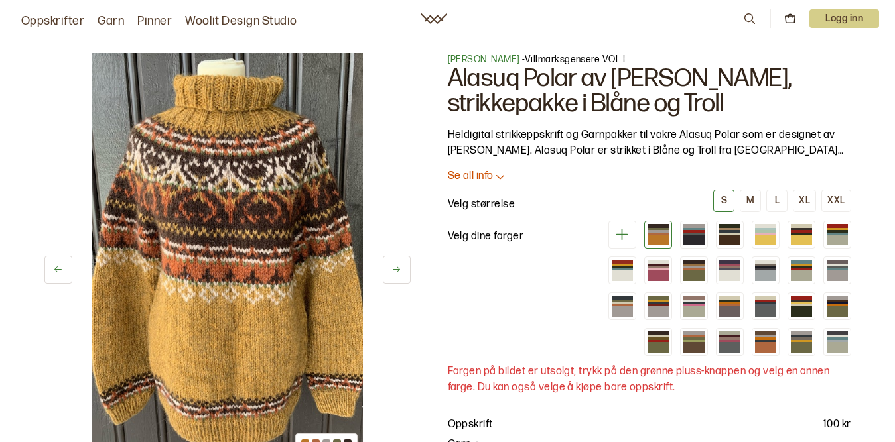
click at [399, 268] on icon at bounding box center [396, 270] width 10 height 10
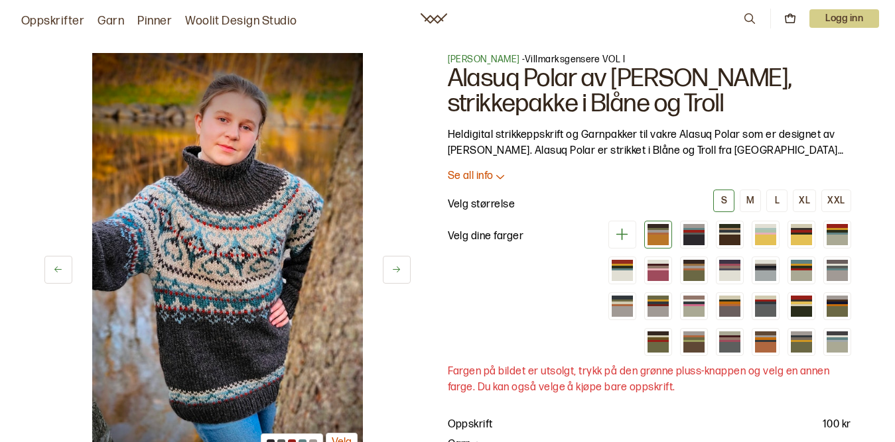
click at [399, 268] on icon at bounding box center [396, 270] width 10 height 10
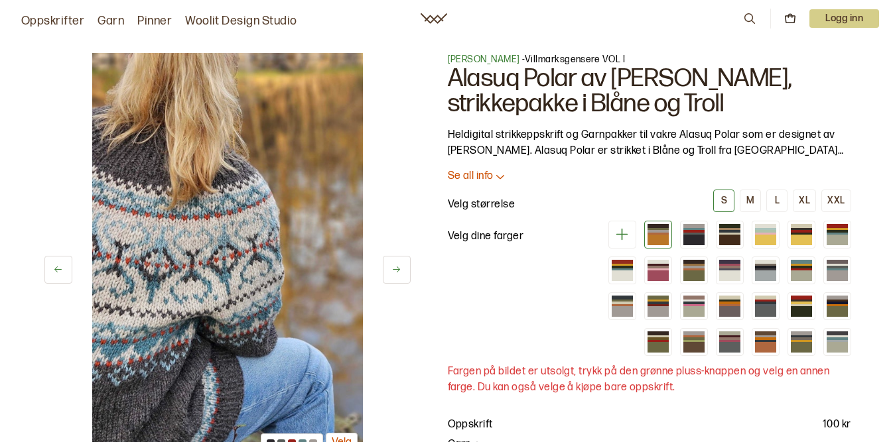
click at [399, 270] on icon at bounding box center [396, 270] width 7 height 6
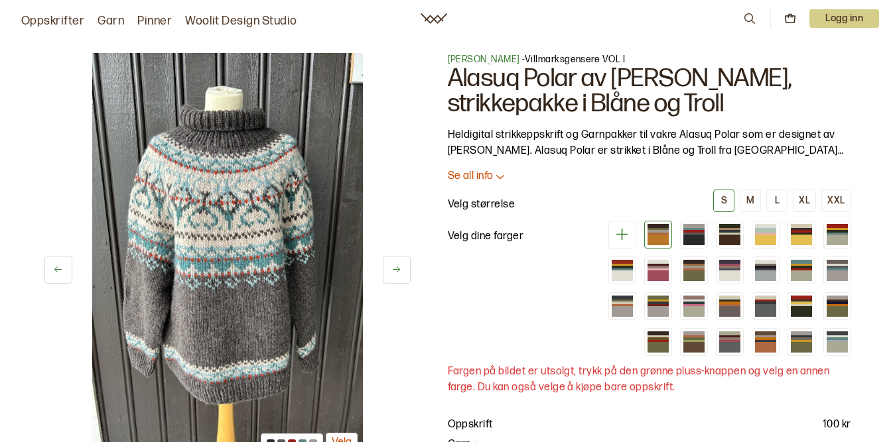
click at [399, 270] on icon at bounding box center [396, 270] width 7 height 6
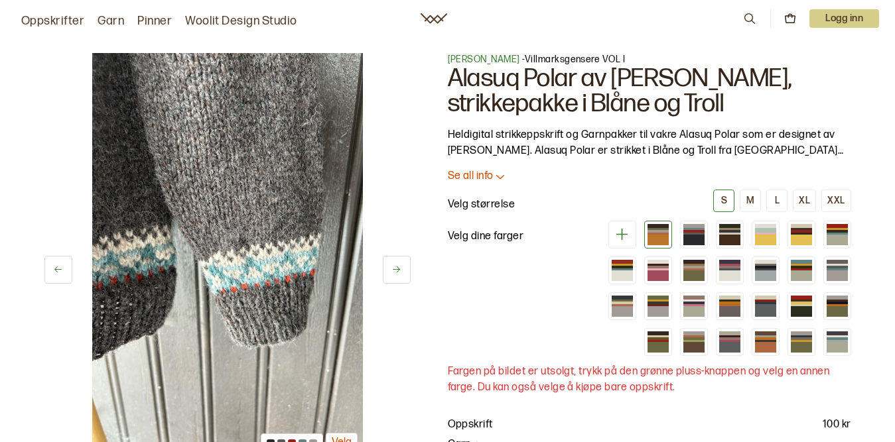
click at [399, 270] on icon at bounding box center [396, 270] width 7 height 6
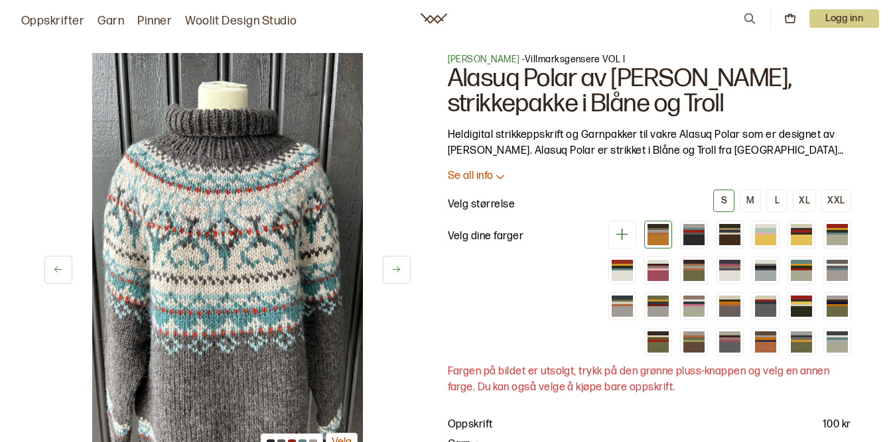
click at [399, 270] on icon at bounding box center [396, 270] width 7 height 6
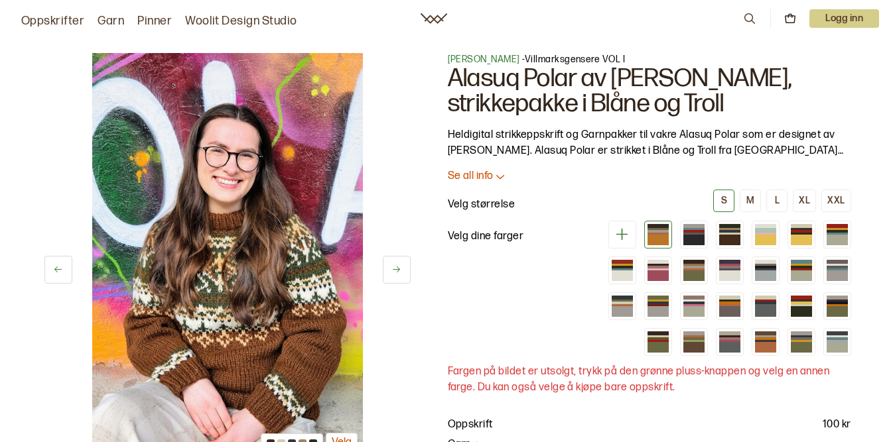
click at [399, 271] on icon at bounding box center [396, 270] width 10 height 10
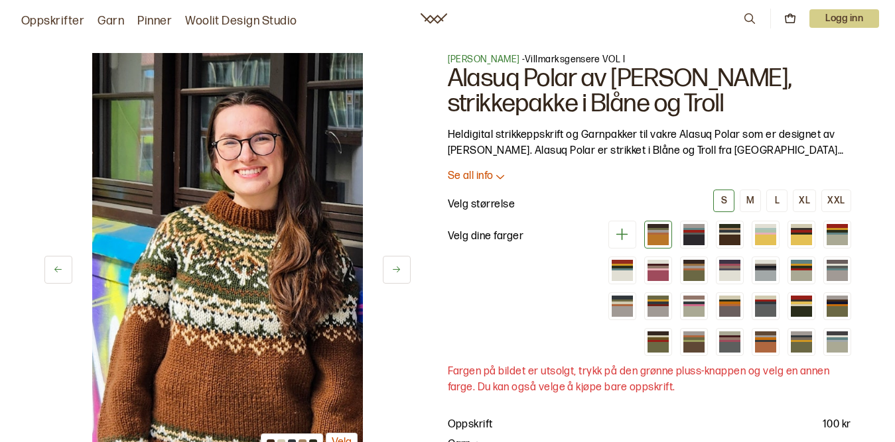
click at [399, 272] on icon at bounding box center [396, 270] width 10 height 10
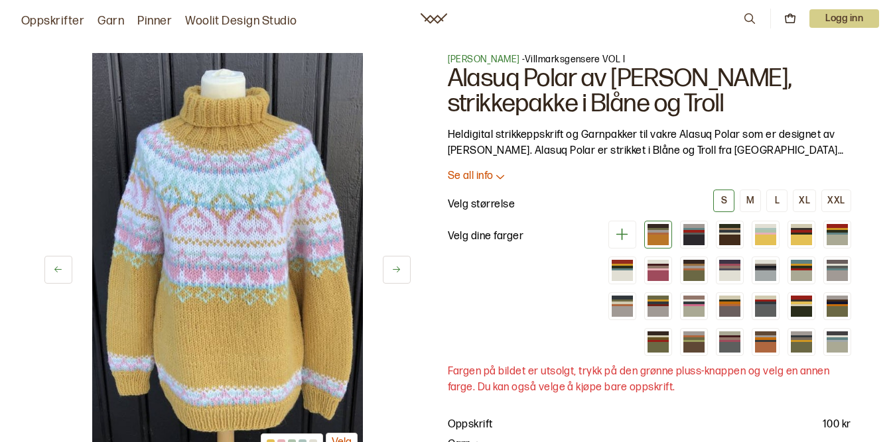
click at [399, 272] on icon at bounding box center [396, 270] width 10 height 10
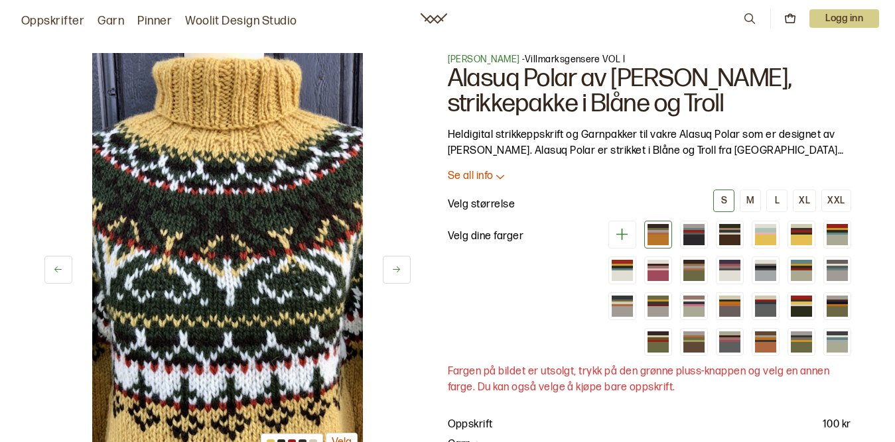
click at [399, 272] on icon at bounding box center [396, 270] width 10 height 10
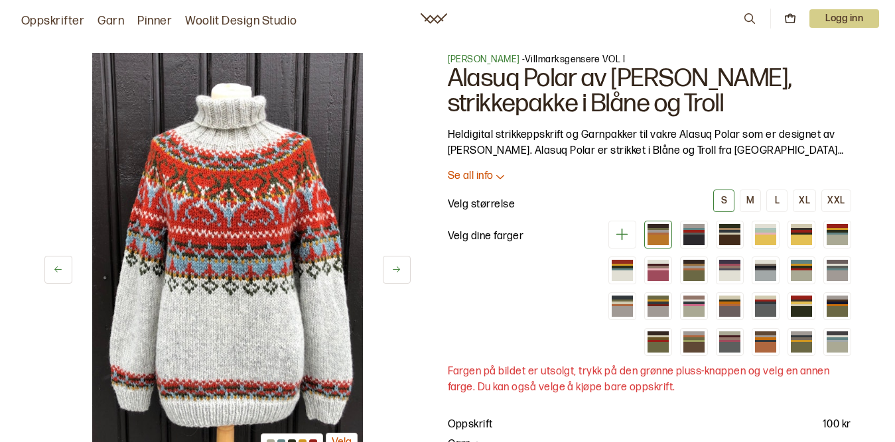
click at [399, 272] on icon at bounding box center [396, 270] width 10 height 10
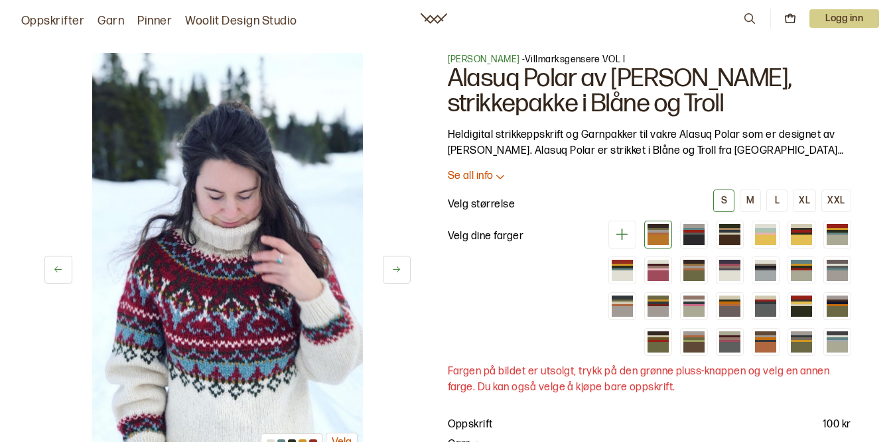
click at [399, 272] on icon at bounding box center [396, 270] width 10 height 10
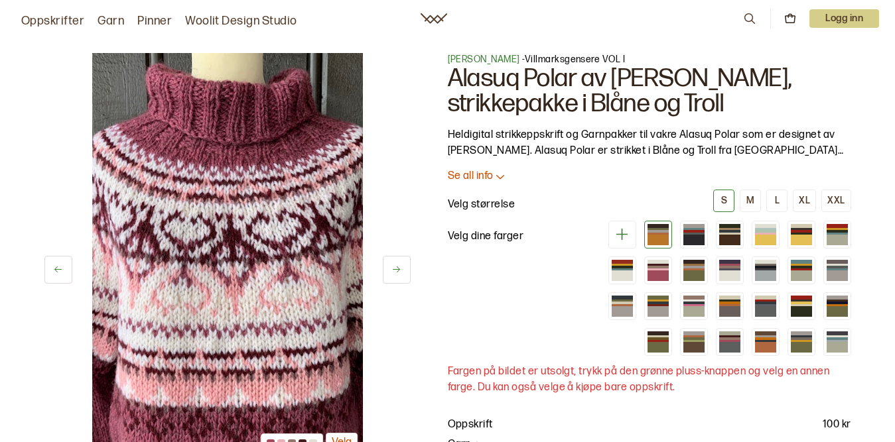
click at [399, 273] on icon at bounding box center [396, 270] width 10 height 10
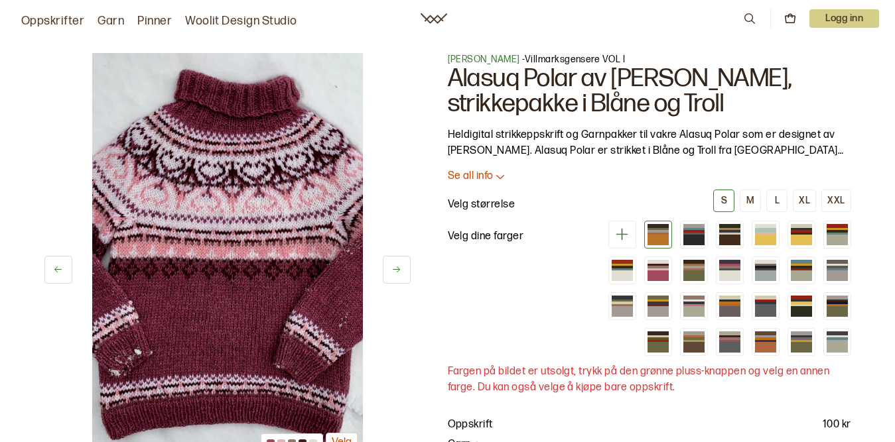
click at [399, 273] on icon at bounding box center [396, 270] width 10 height 10
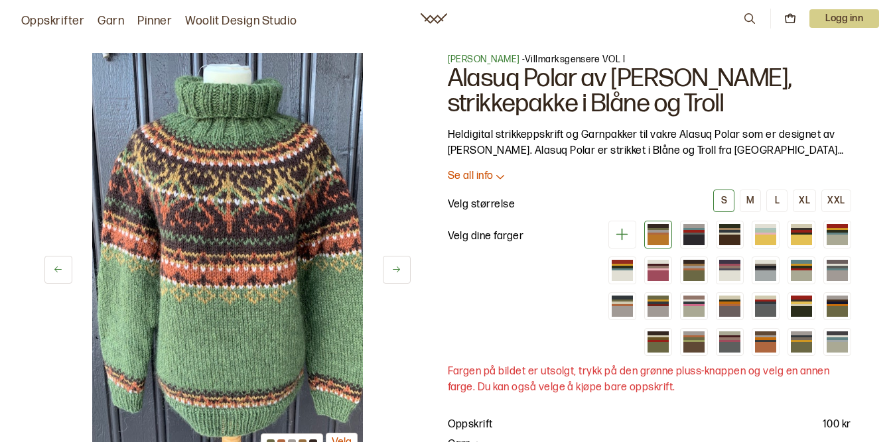
click at [399, 275] on icon at bounding box center [396, 270] width 10 height 10
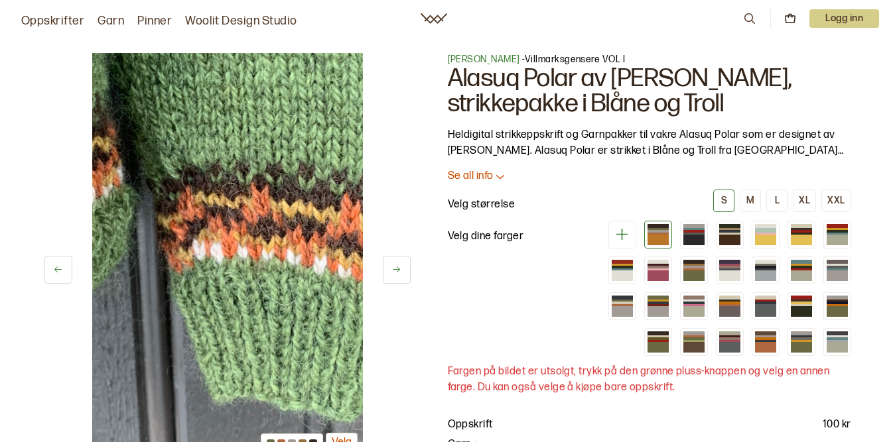
click at [398, 277] on button at bounding box center [397, 270] width 28 height 28
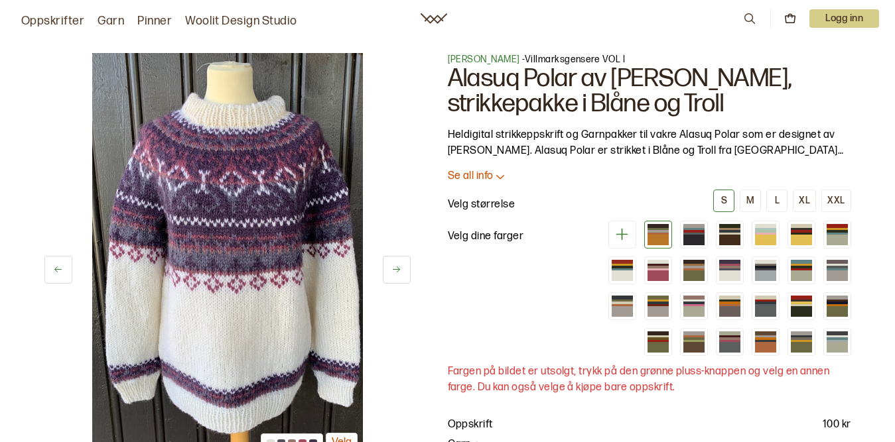
click at [398, 277] on button at bounding box center [397, 270] width 28 height 28
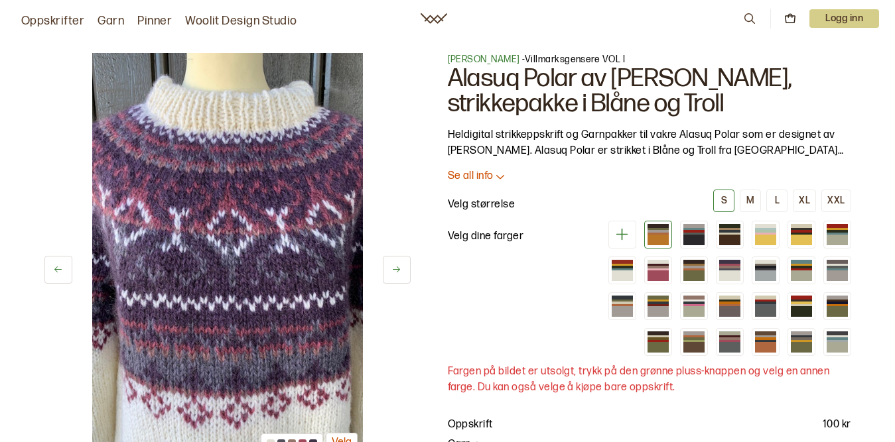
click at [398, 277] on button at bounding box center [397, 270] width 28 height 28
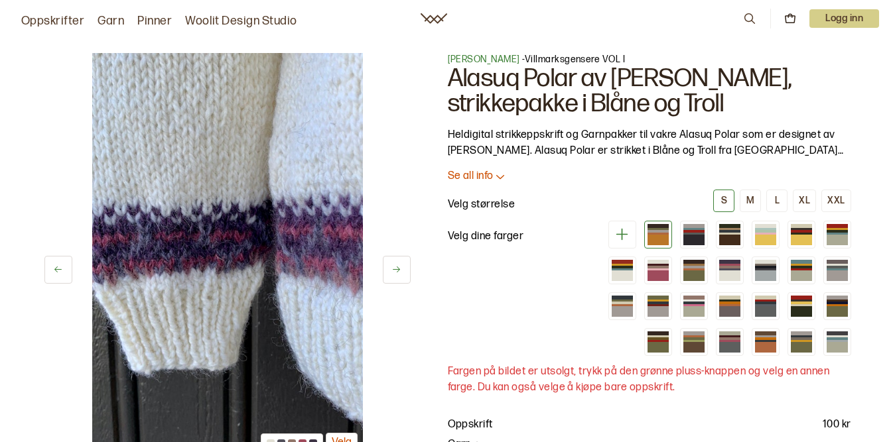
click at [398, 277] on button at bounding box center [397, 270] width 28 height 28
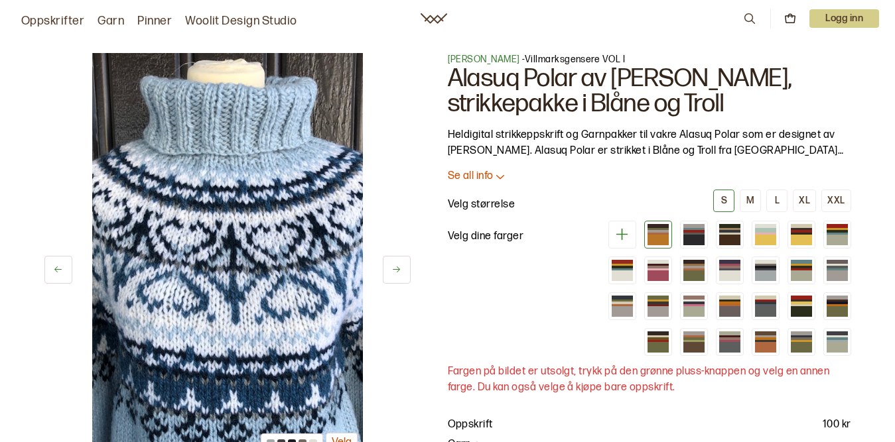
click at [397, 273] on icon at bounding box center [396, 270] width 10 height 10
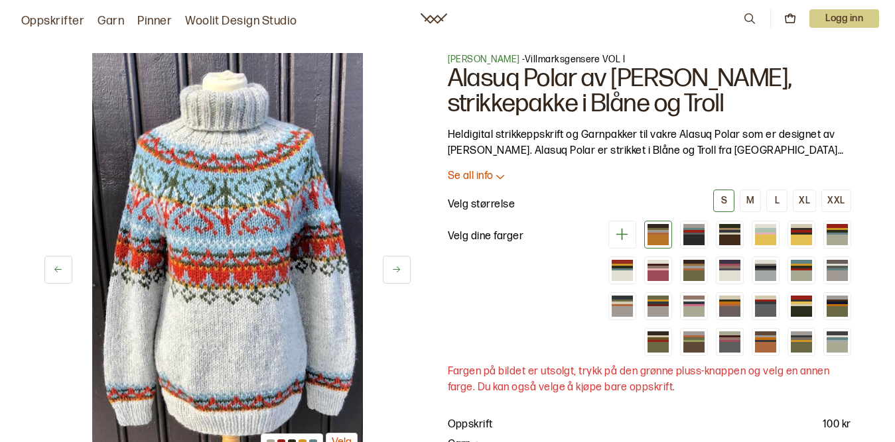
click at [397, 273] on icon at bounding box center [396, 270] width 10 height 10
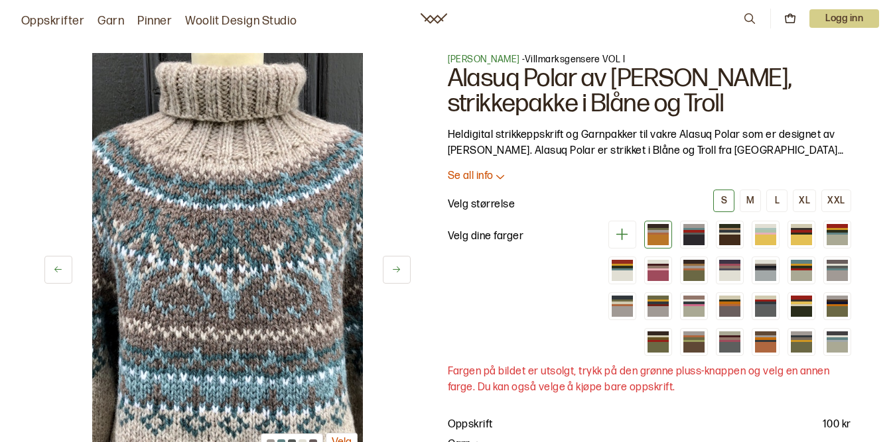
click at [397, 275] on icon at bounding box center [396, 270] width 10 height 10
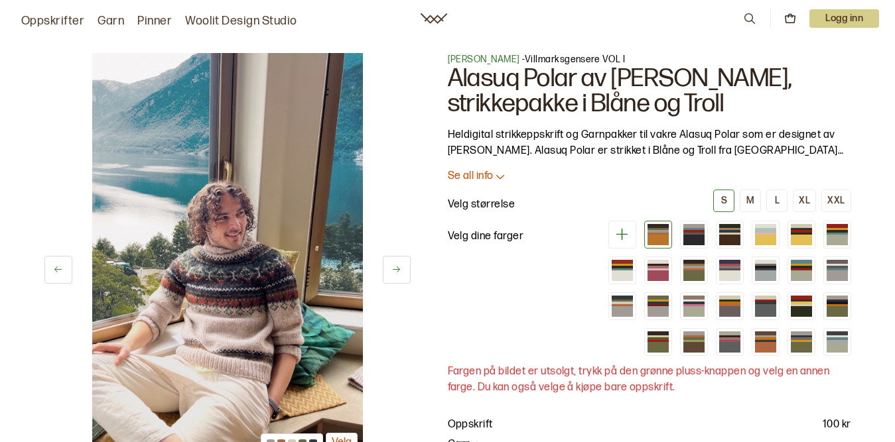
click at [397, 275] on icon at bounding box center [396, 270] width 10 height 10
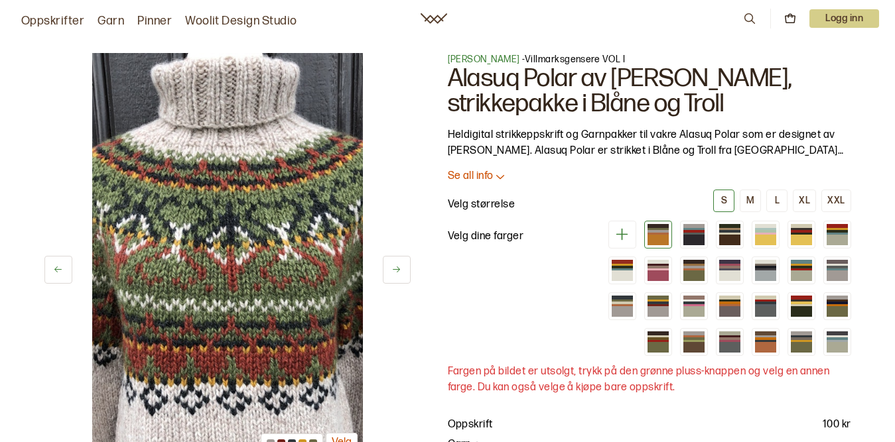
click at [397, 275] on icon at bounding box center [396, 270] width 10 height 10
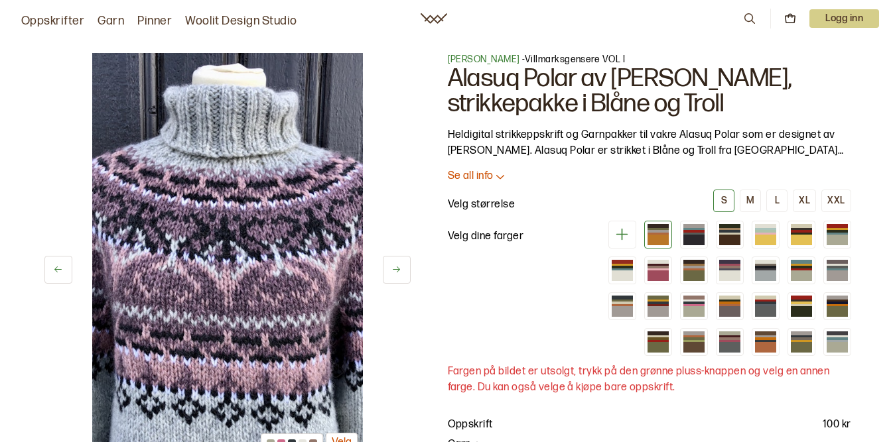
click at [397, 275] on icon at bounding box center [396, 270] width 10 height 10
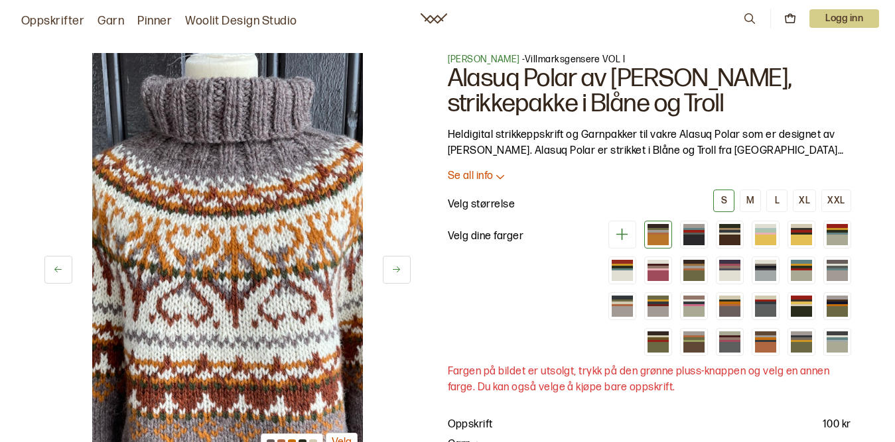
click at [399, 273] on icon at bounding box center [396, 270] width 10 height 10
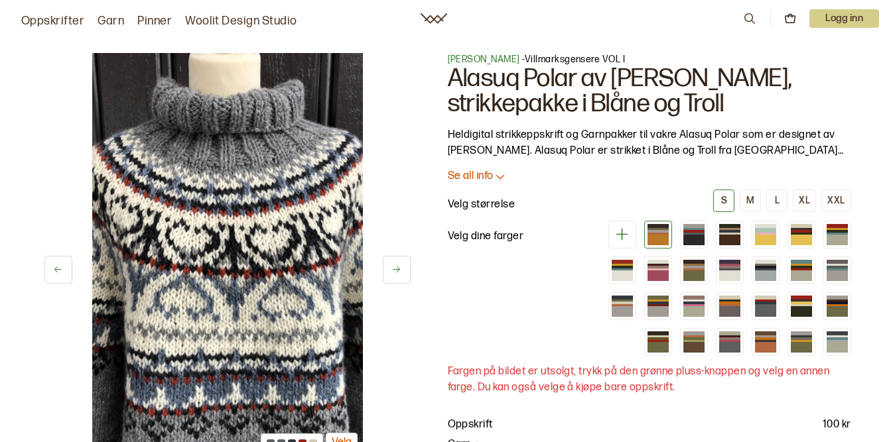
click at [399, 271] on icon at bounding box center [396, 270] width 10 height 10
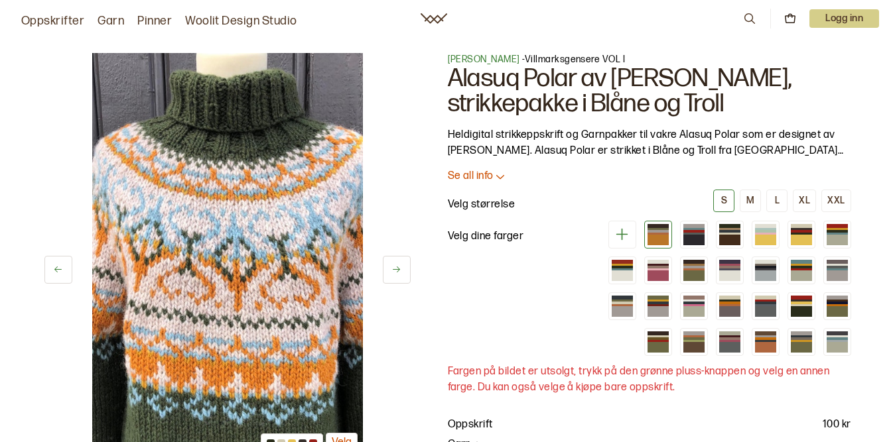
click at [399, 271] on icon at bounding box center [396, 270] width 10 height 10
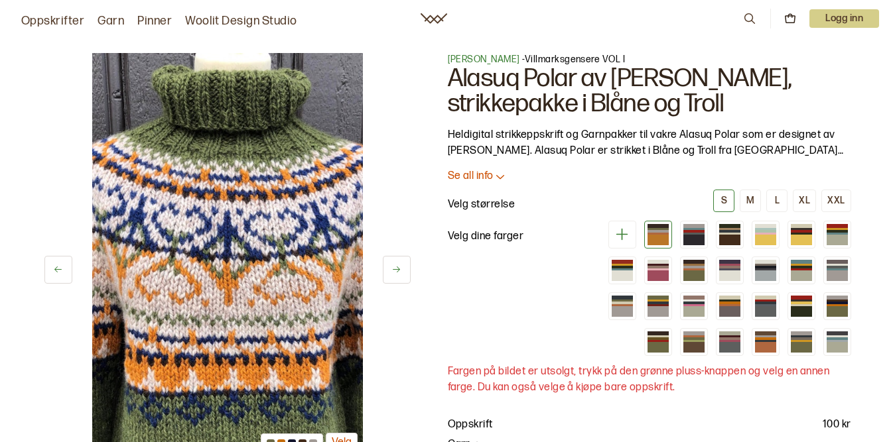
click at [399, 271] on icon at bounding box center [396, 270] width 10 height 10
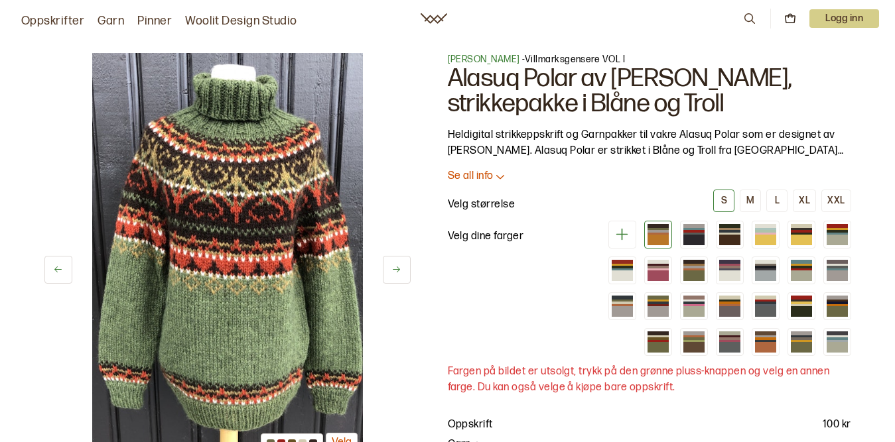
click at [399, 271] on icon at bounding box center [396, 270] width 10 height 10
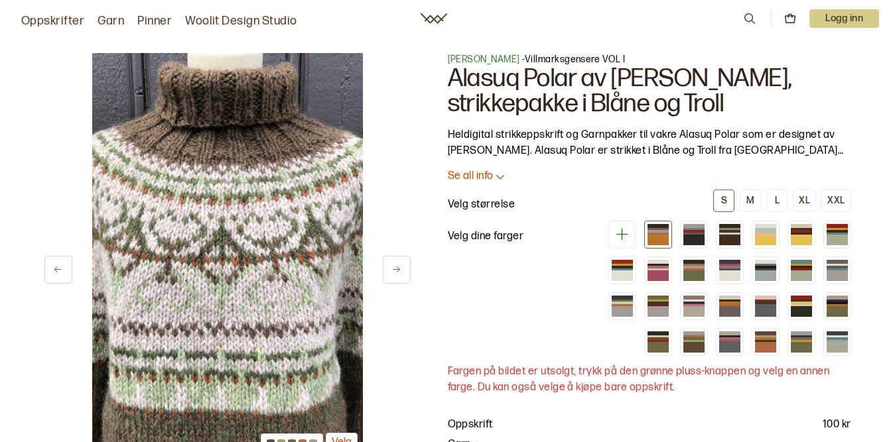
click at [399, 271] on icon at bounding box center [396, 270] width 10 height 10
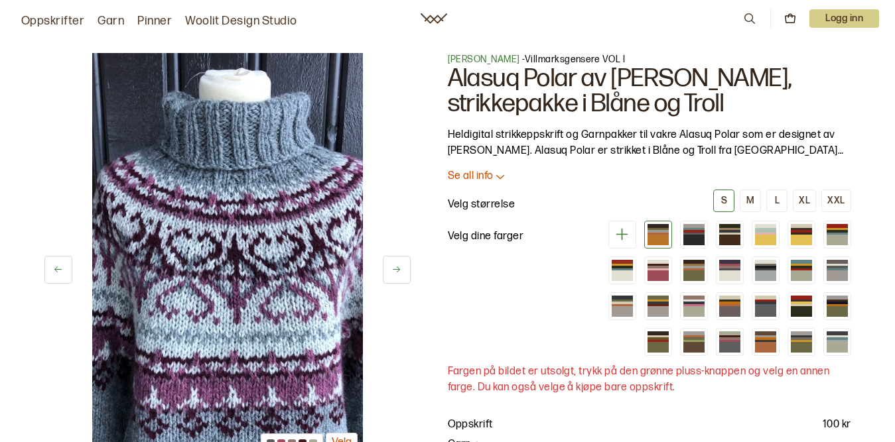
click at [399, 271] on icon at bounding box center [396, 270] width 10 height 10
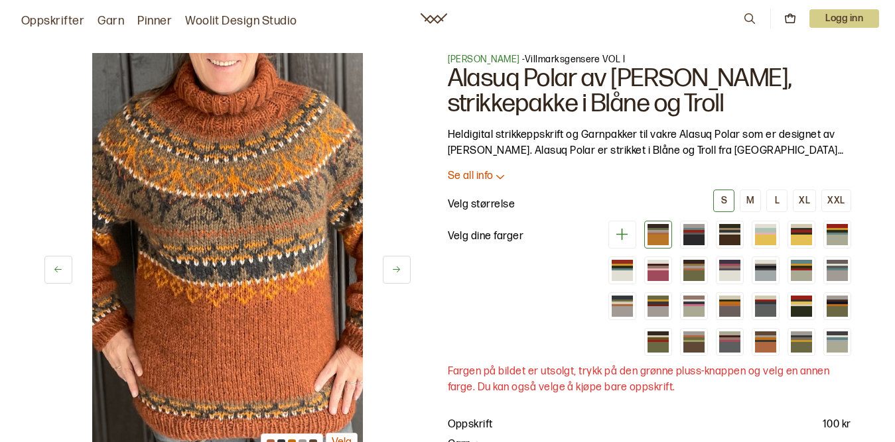
click at [399, 271] on icon at bounding box center [396, 270] width 10 height 10
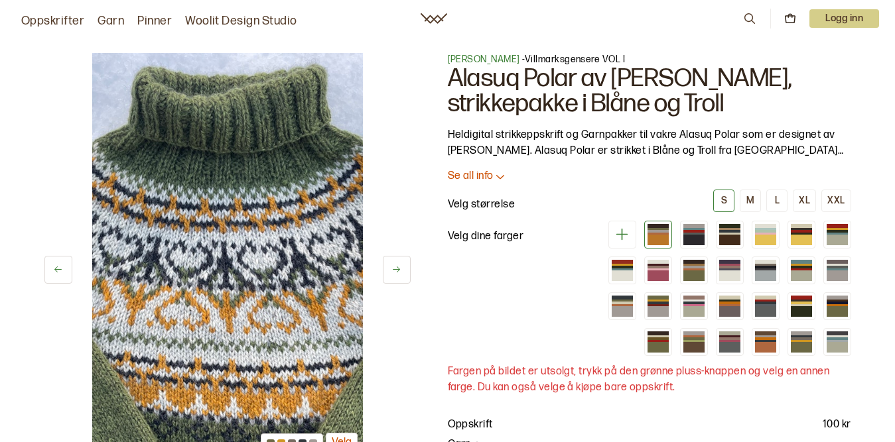
click at [399, 271] on icon at bounding box center [396, 270] width 10 height 10
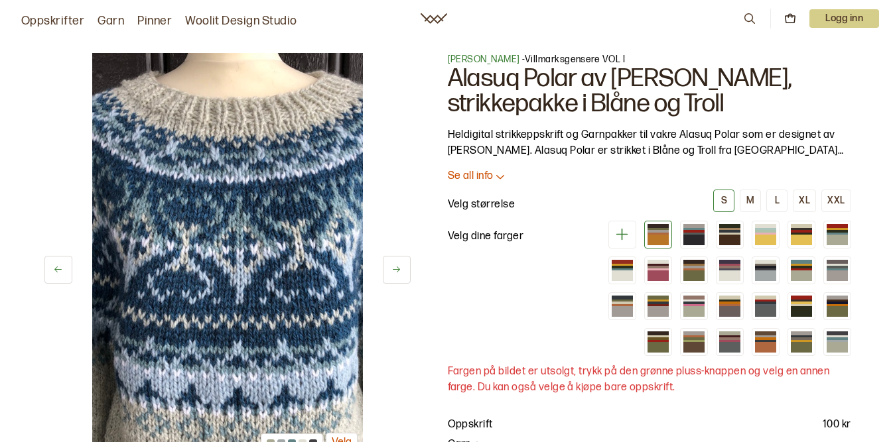
click at [399, 271] on icon at bounding box center [396, 270] width 10 height 10
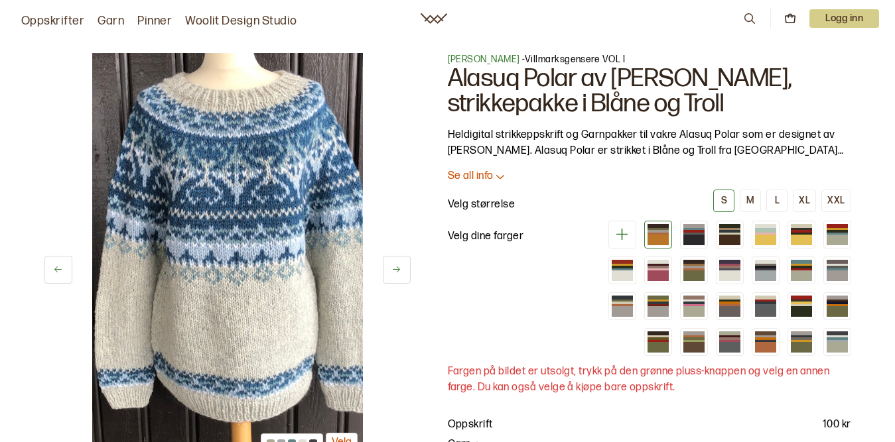
click at [399, 271] on icon at bounding box center [396, 270] width 10 height 10
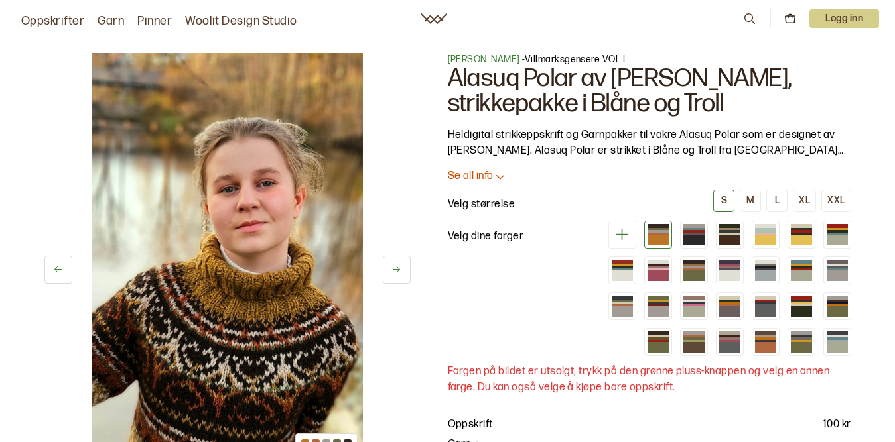
click at [399, 271] on icon at bounding box center [396, 270] width 10 height 10
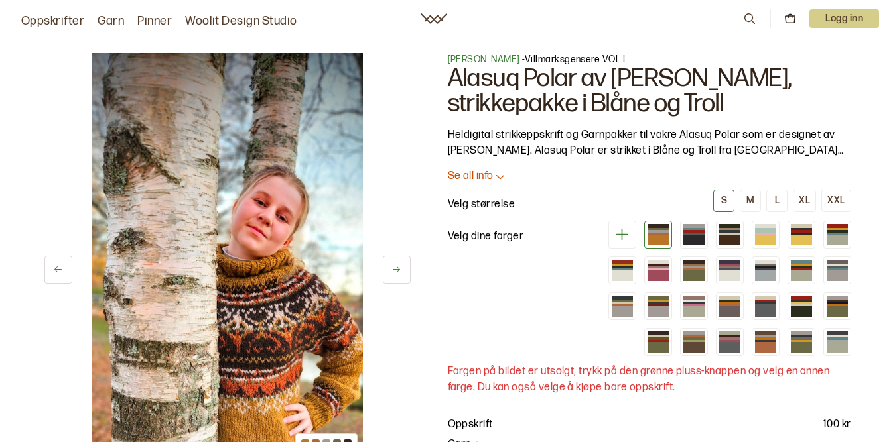
click at [399, 271] on icon at bounding box center [396, 270] width 10 height 10
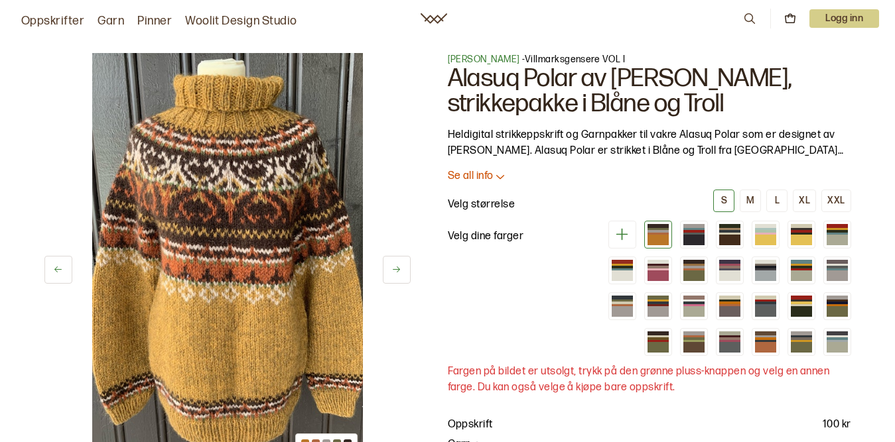
click at [399, 271] on icon at bounding box center [396, 270] width 7 height 6
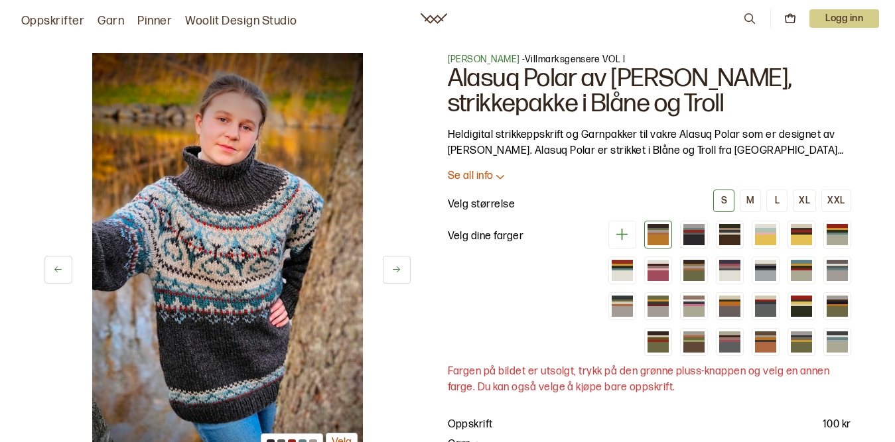
click at [399, 267] on icon at bounding box center [396, 270] width 10 height 10
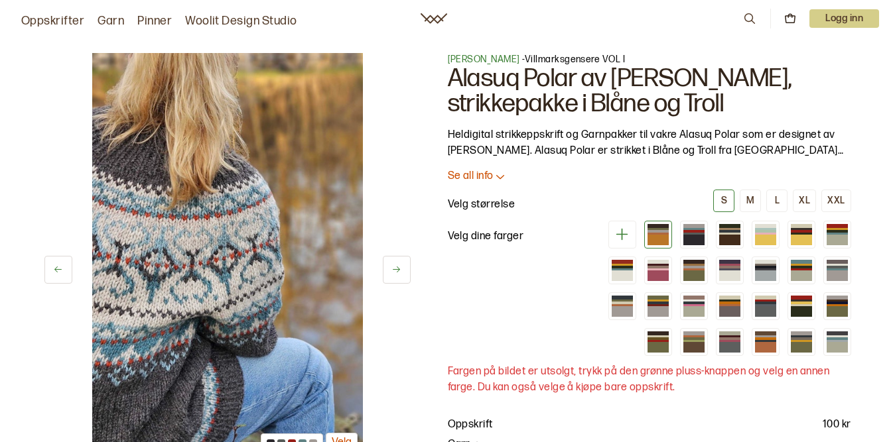
click at [396, 271] on icon at bounding box center [396, 270] width 10 height 10
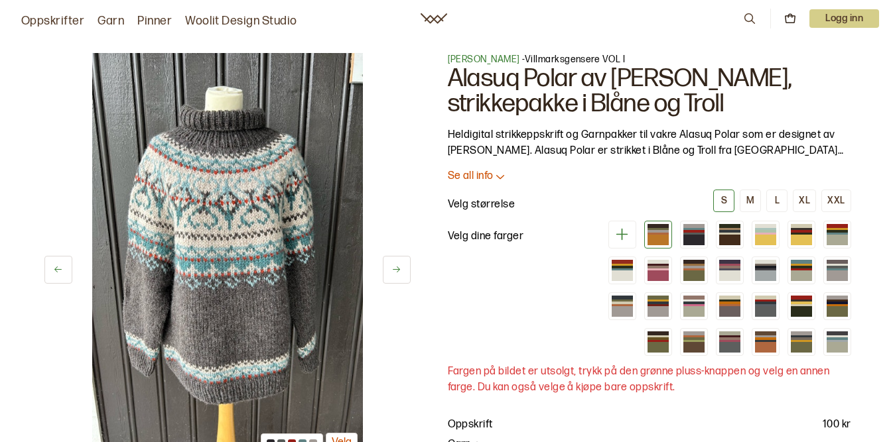
click at [397, 265] on icon at bounding box center [396, 270] width 10 height 10
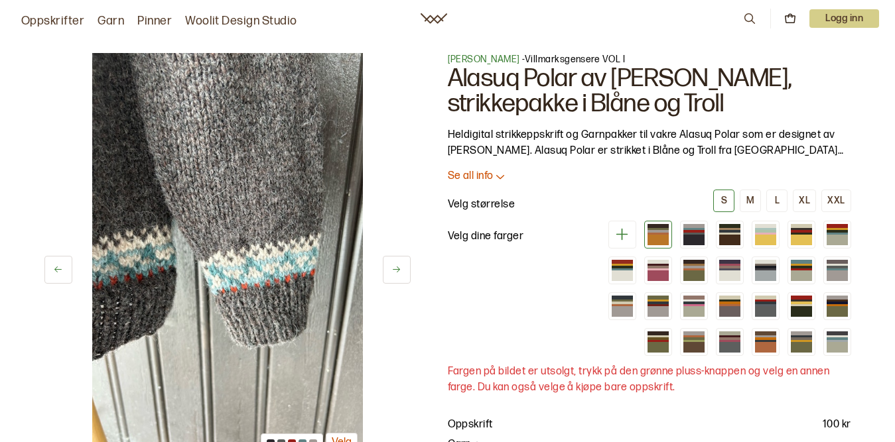
click at [397, 265] on icon at bounding box center [396, 270] width 10 height 10
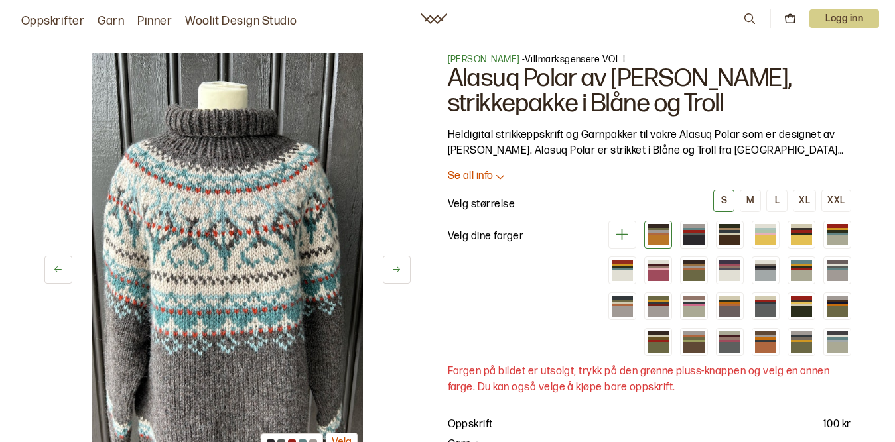
click at [621, 235] on icon at bounding box center [622, 235] width 12 height 12
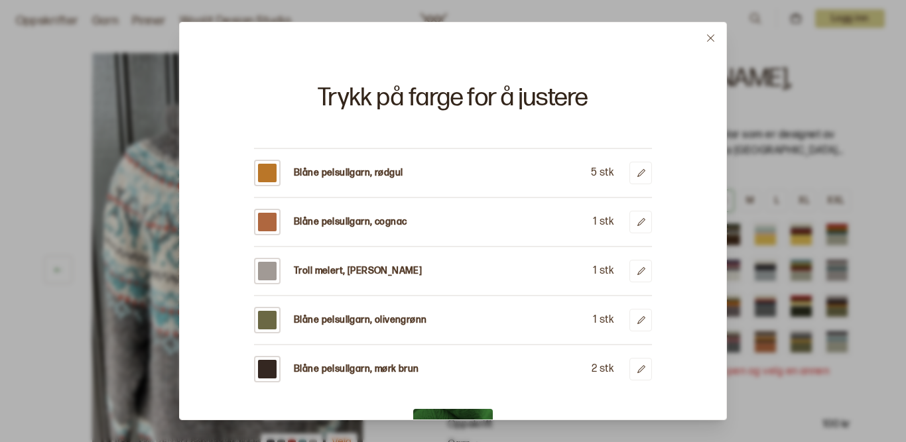
click at [709, 38] on icon at bounding box center [711, 38] width 10 height 10
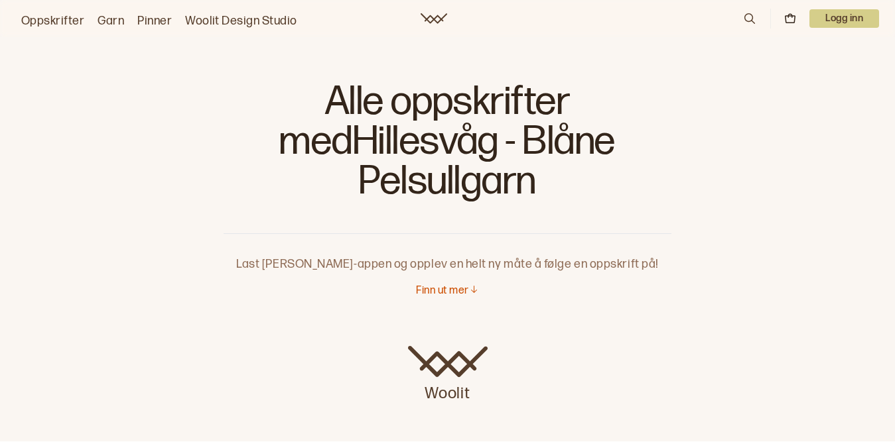
click at [62, 21] on link "Oppskrifter" at bounding box center [52, 21] width 63 height 19
